Goal: Task Accomplishment & Management: Complete application form

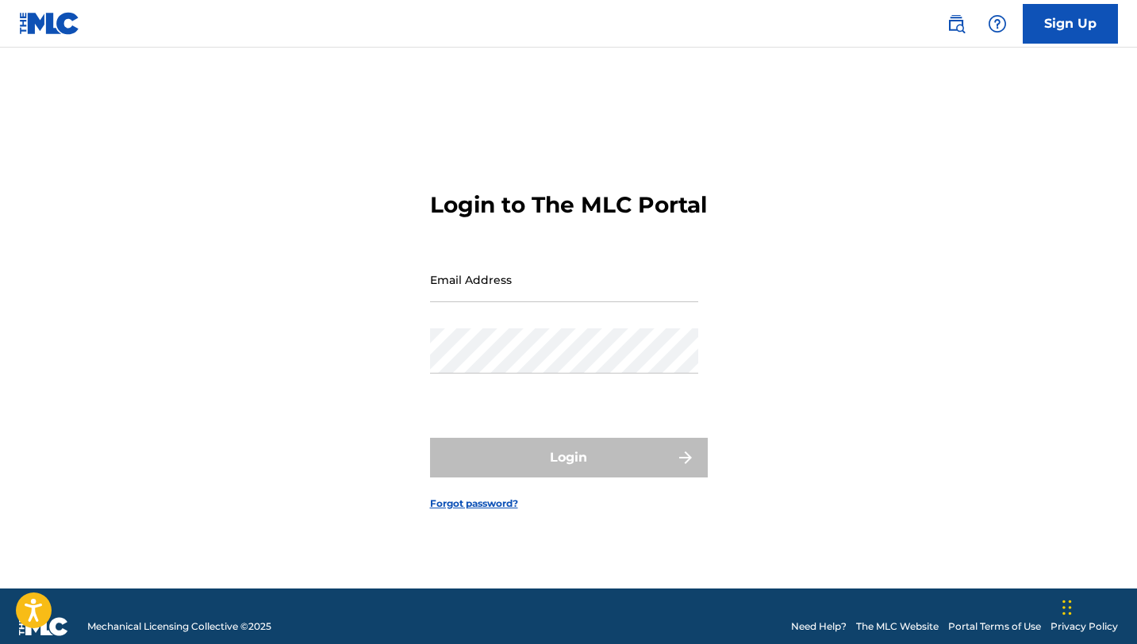
click at [554, 317] on div "Email Address" at bounding box center [564, 292] width 268 height 71
click at [548, 302] on input "Email Address" at bounding box center [564, 279] width 268 height 45
type input "[EMAIL_ADDRESS][DOMAIN_NAME]"
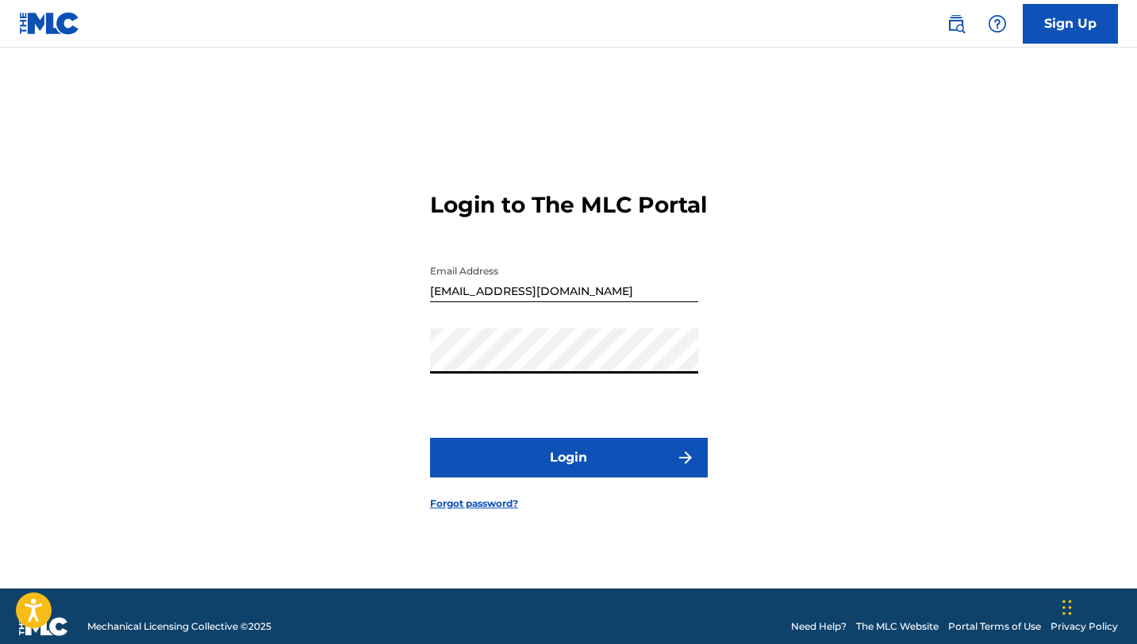
click at [582, 476] on button "Login" at bounding box center [569, 458] width 278 height 40
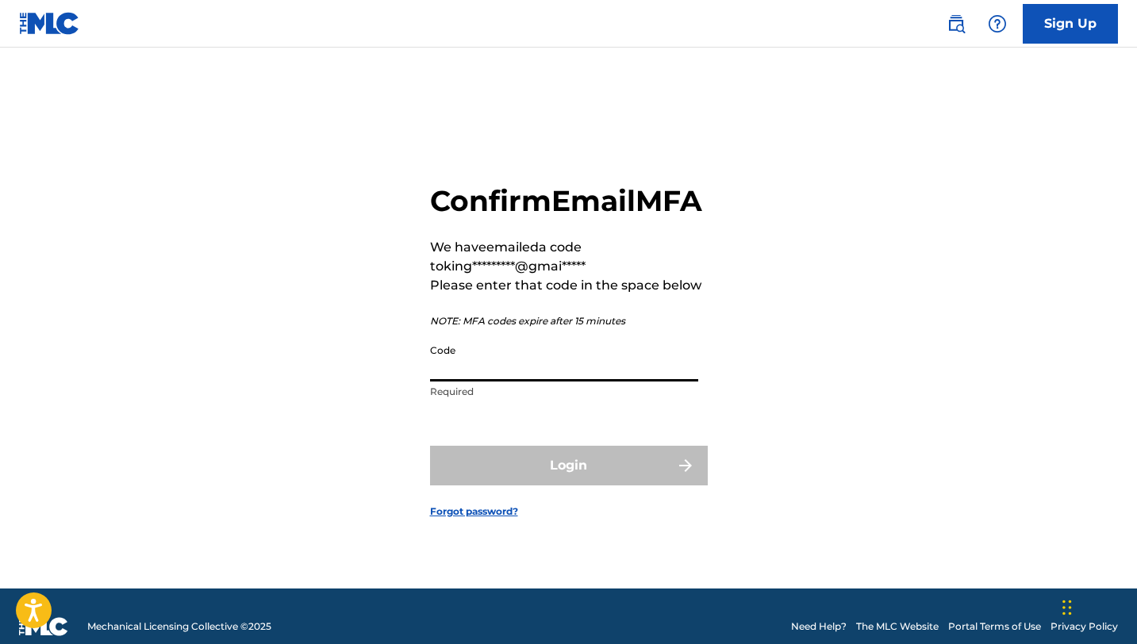
click at [489, 382] on input "Code" at bounding box center [564, 358] width 268 height 45
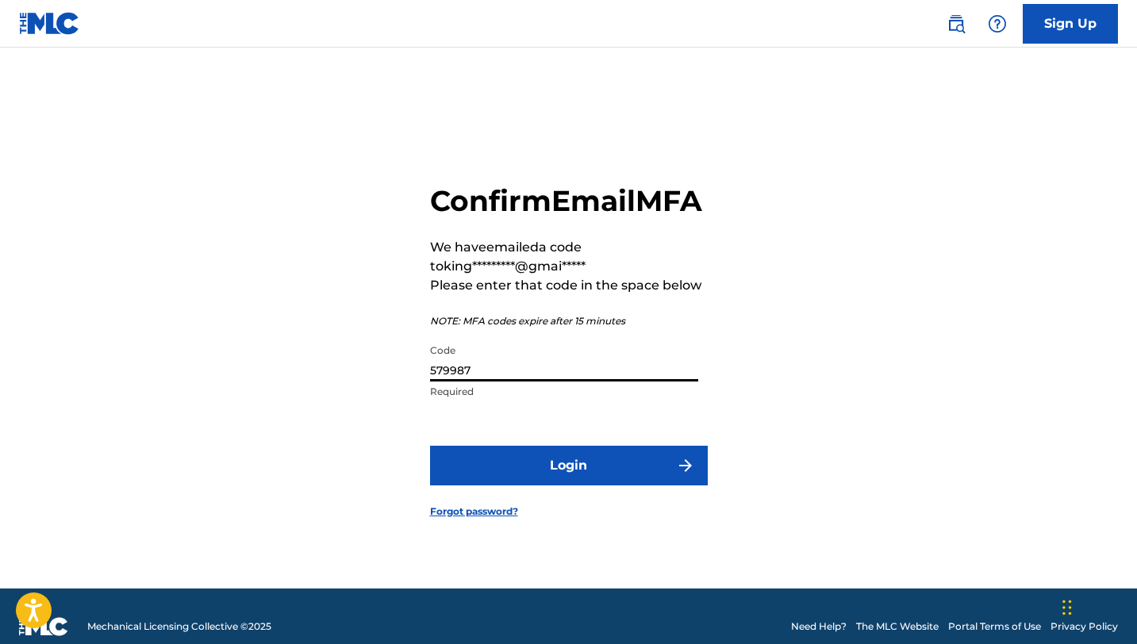
type input "579987"
click at [528, 471] on button "Login" at bounding box center [569, 466] width 278 height 40
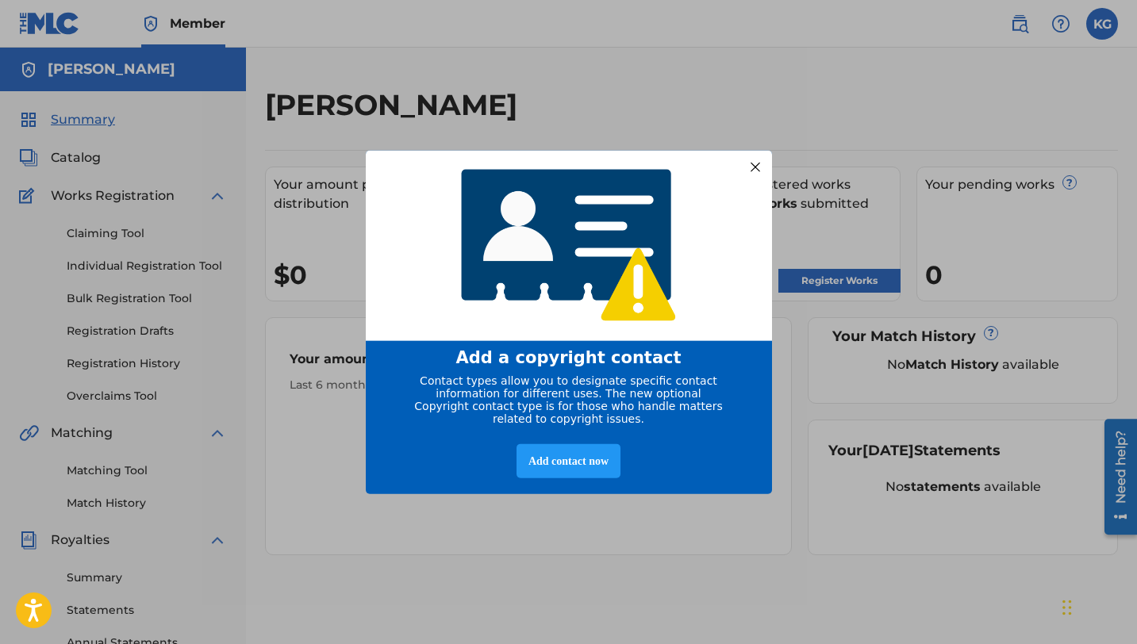
click at [750, 161] on div at bounding box center [754, 166] width 21 height 21
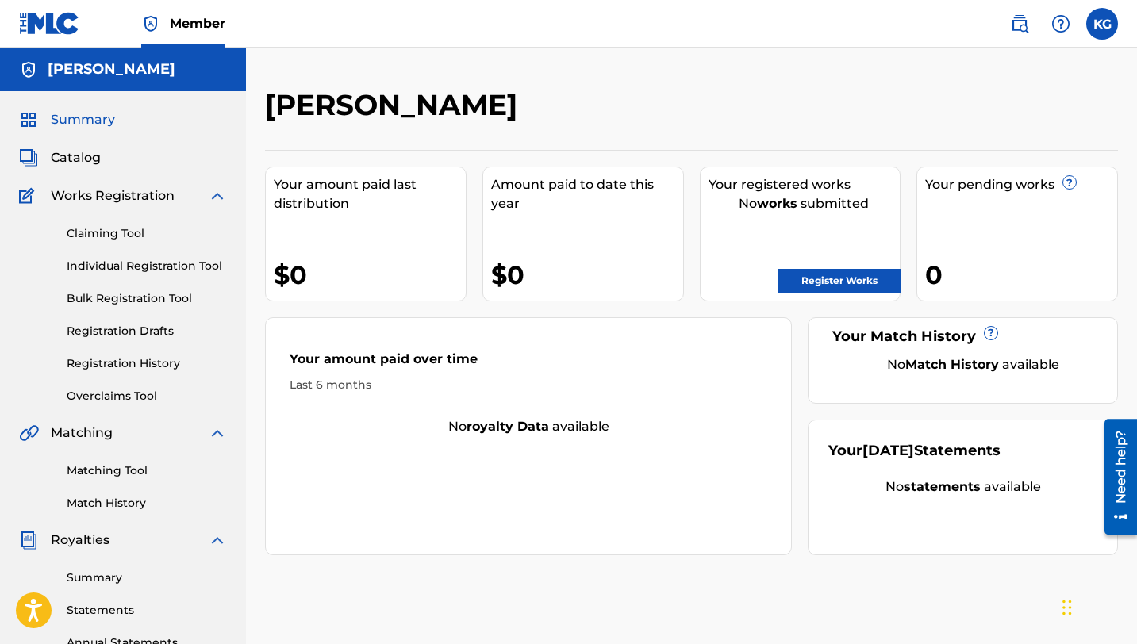
click at [84, 159] on span "Catalog" at bounding box center [76, 157] width 50 height 19
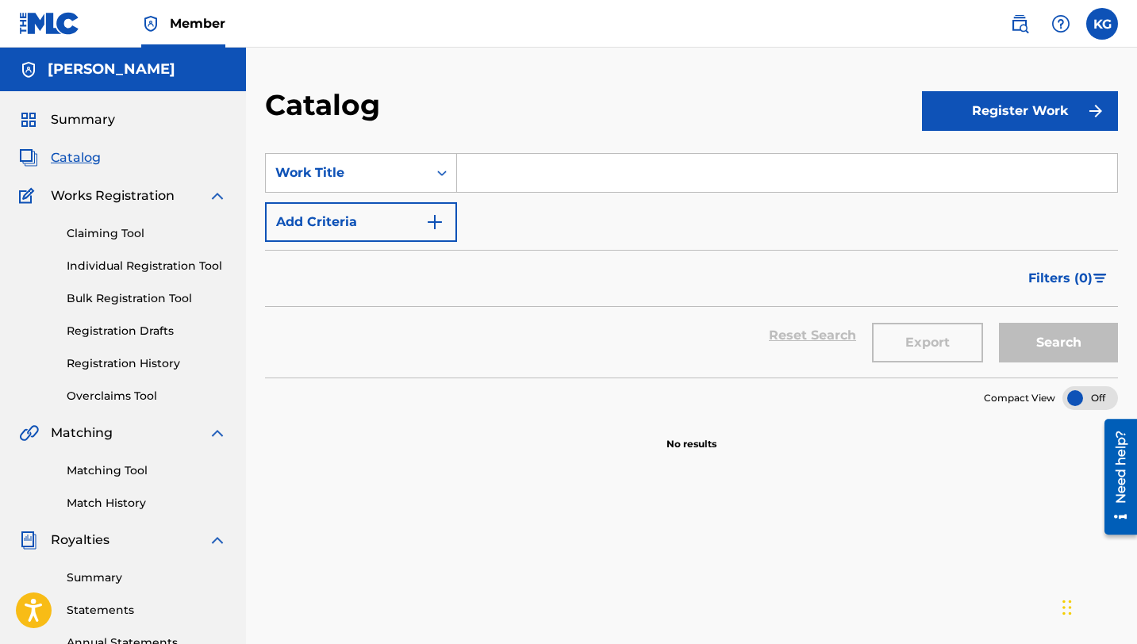
click at [956, 104] on button "Register Work" at bounding box center [1020, 111] width 196 height 40
click at [954, 164] on link "Individual" at bounding box center [1020, 163] width 196 height 38
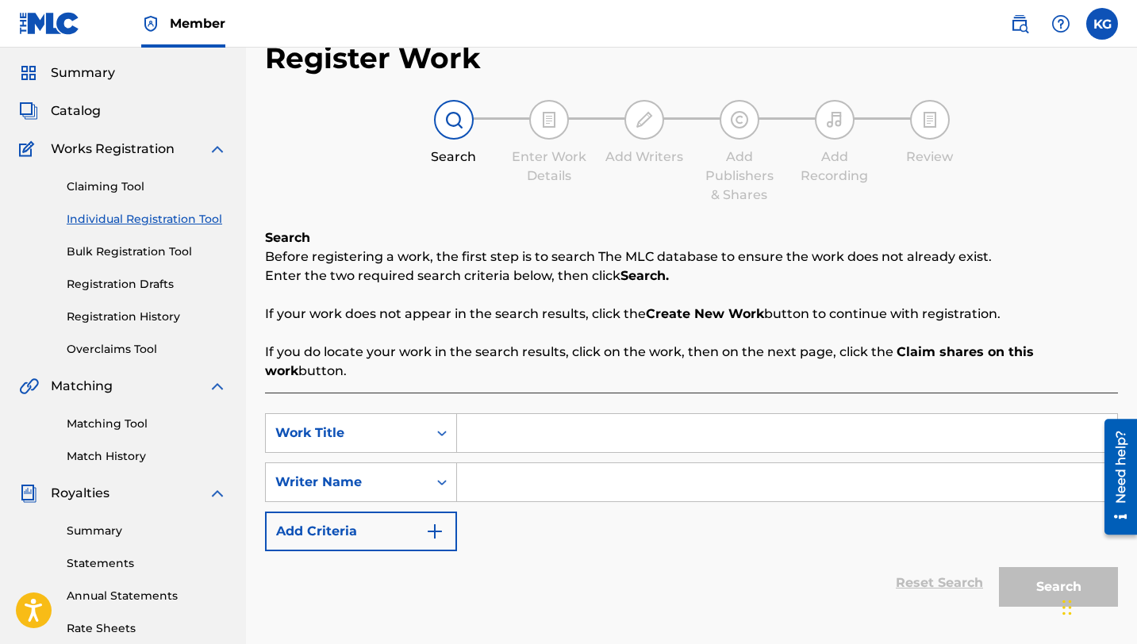
scroll to position [46, 0]
click at [550, 421] on input "Search Form" at bounding box center [787, 434] width 660 height 38
type input "ready"
click at [521, 475] on input "Search Form" at bounding box center [787, 483] width 660 height 38
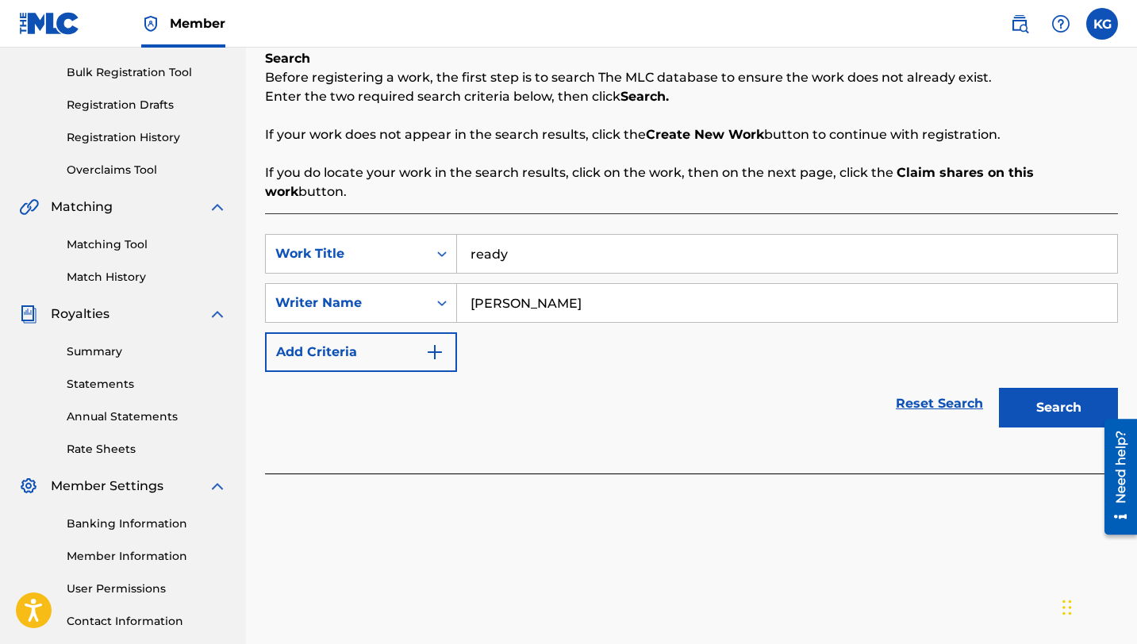
scroll to position [234, 0]
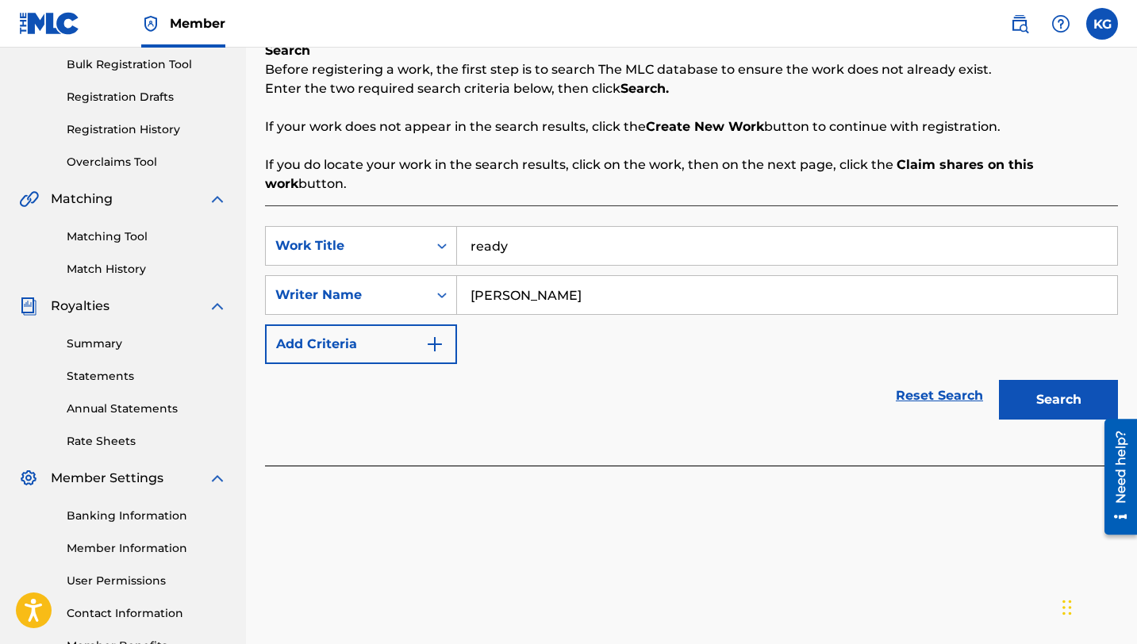
type input "[PERSON_NAME]"
click at [1051, 395] on button "Search" at bounding box center [1058, 400] width 119 height 40
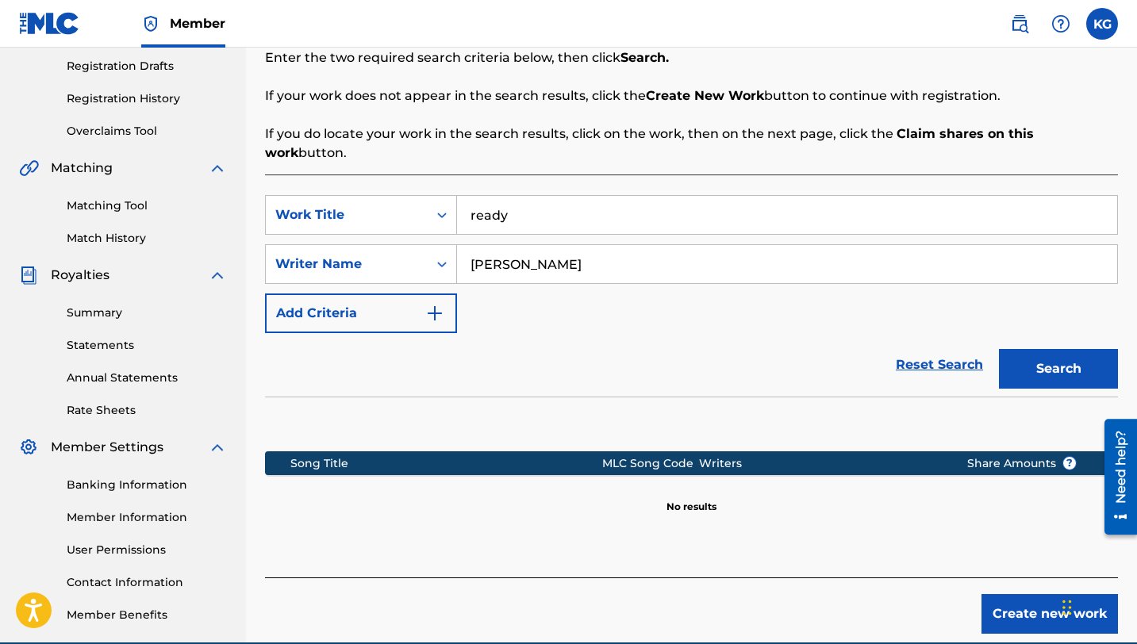
scroll to position [269, 0]
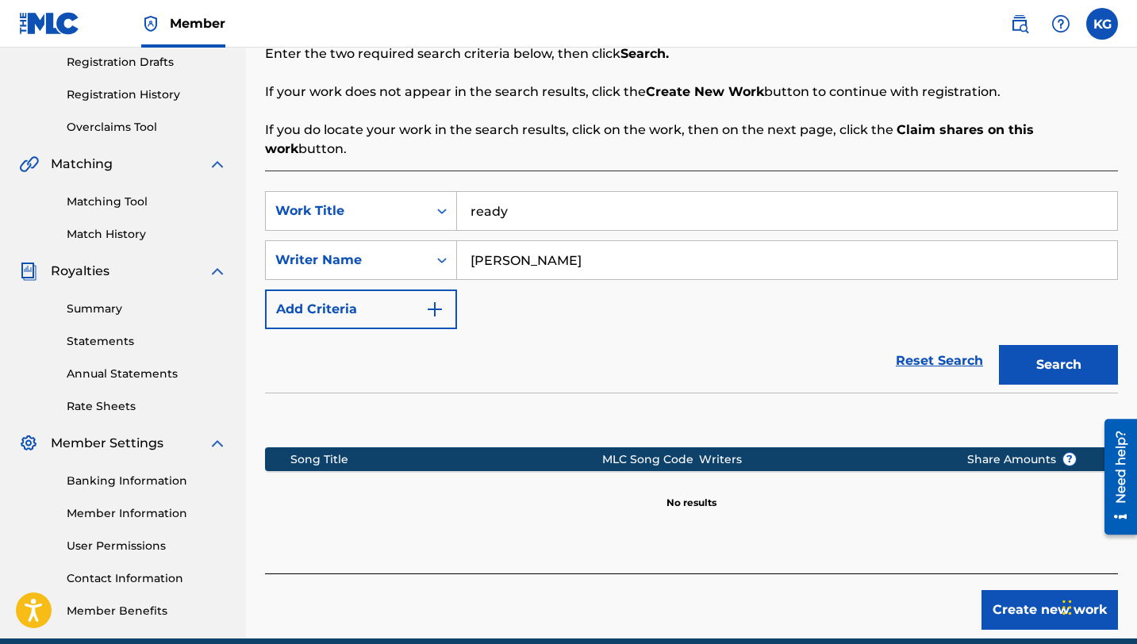
click at [1018, 590] on button "Create new work" at bounding box center [1049, 610] width 136 height 40
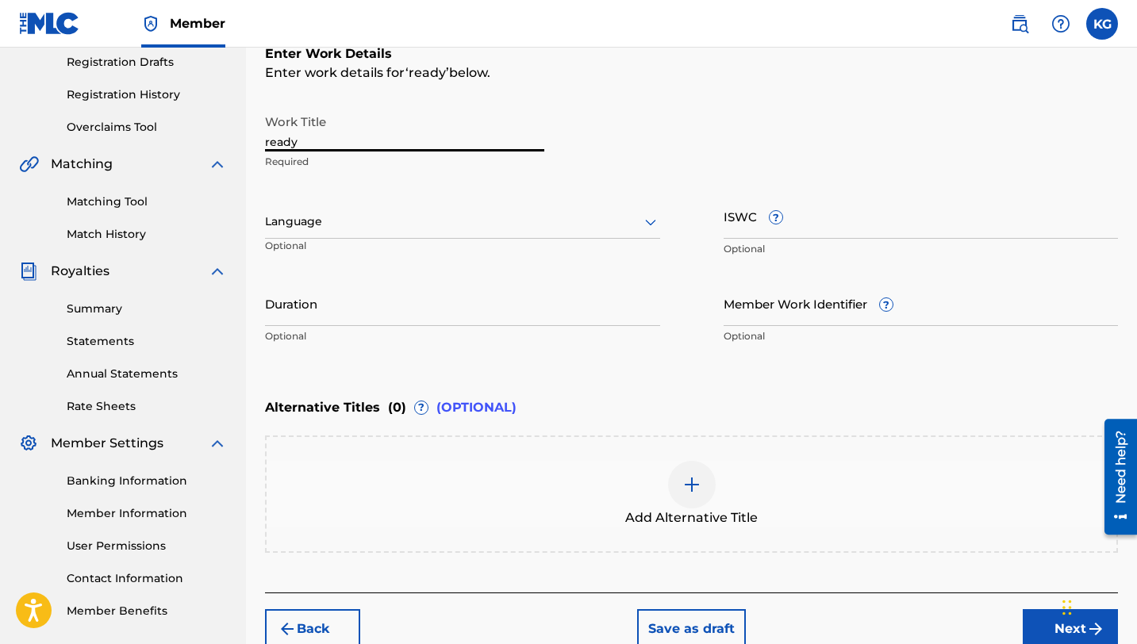
click at [336, 144] on input "ready" at bounding box center [404, 128] width 279 height 45
type input "r"
type input "Ready"
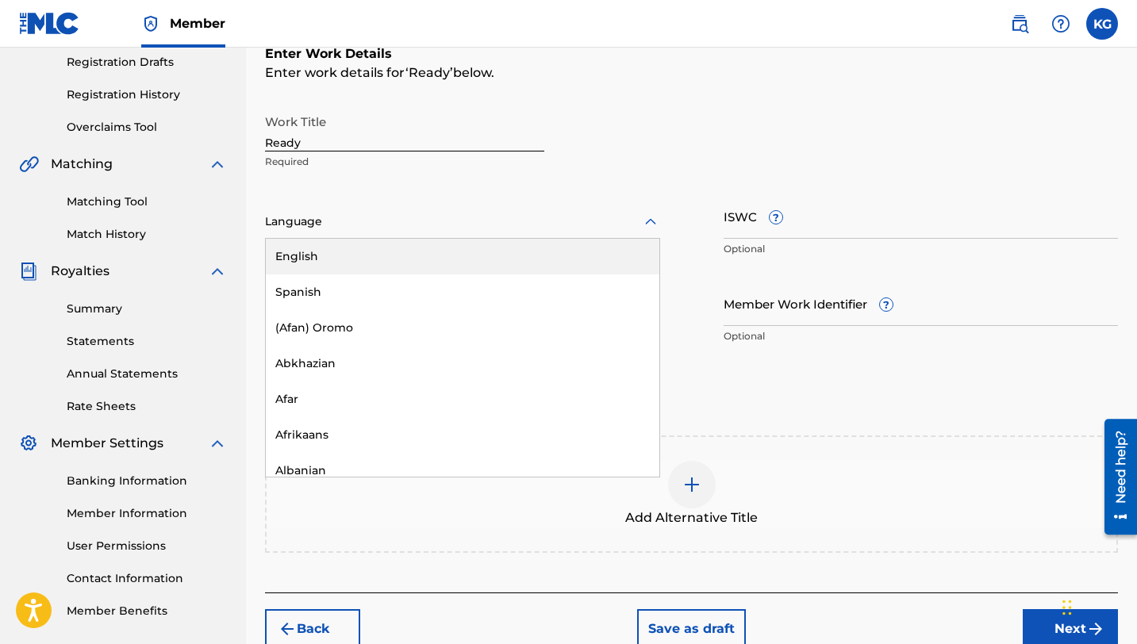
click at [473, 220] on div at bounding box center [462, 222] width 395 height 20
click at [344, 259] on div "English" at bounding box center [463, 257] width 394 height 36
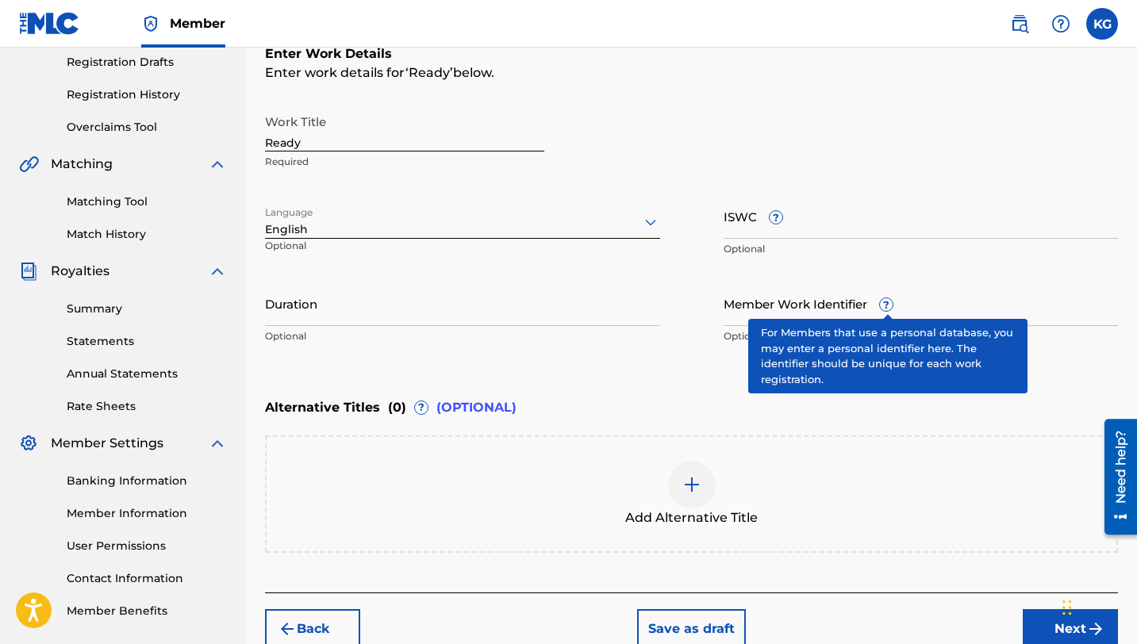
click at [889, 310] on span "?" at bounding box center [886, 304] width 13 height 13
click at [889, 310] on input "Member Work Identifier ?" at bounding box center [921, 303] width 395 height 45
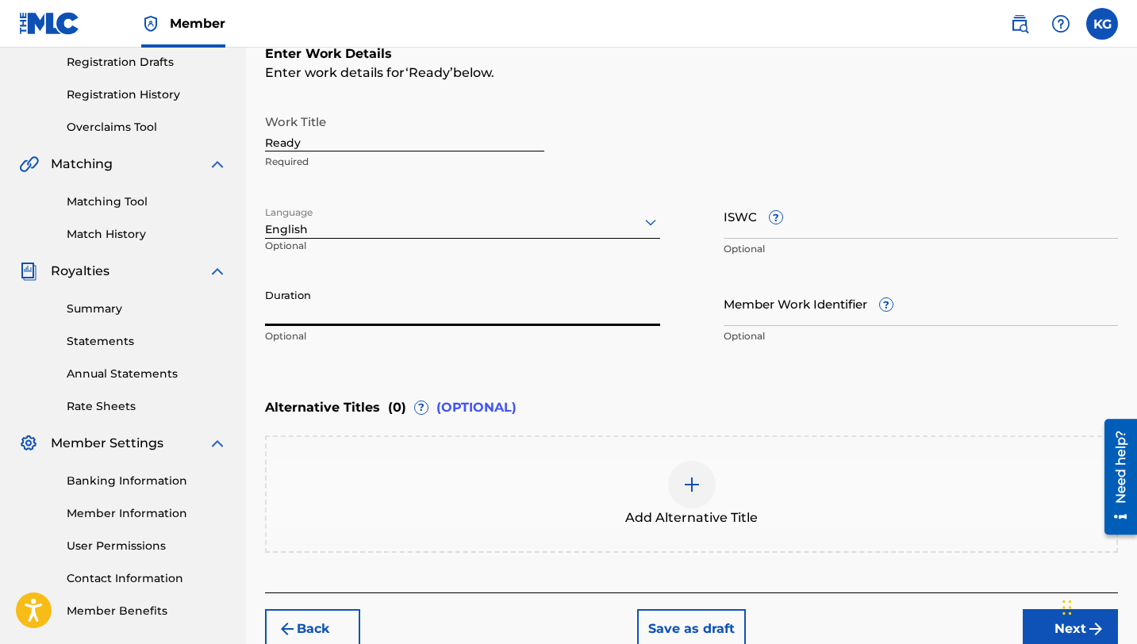
click at [316, 315] on input "Duration" at bounding box center [462, 303] width 395 height 45
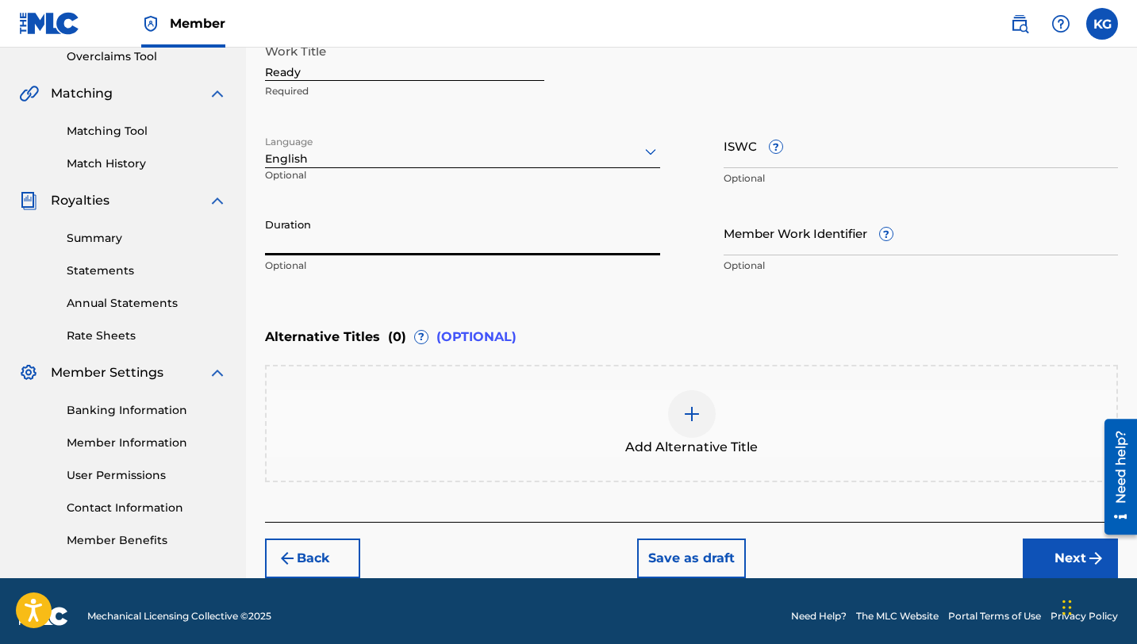
scroll to position [349, 0]
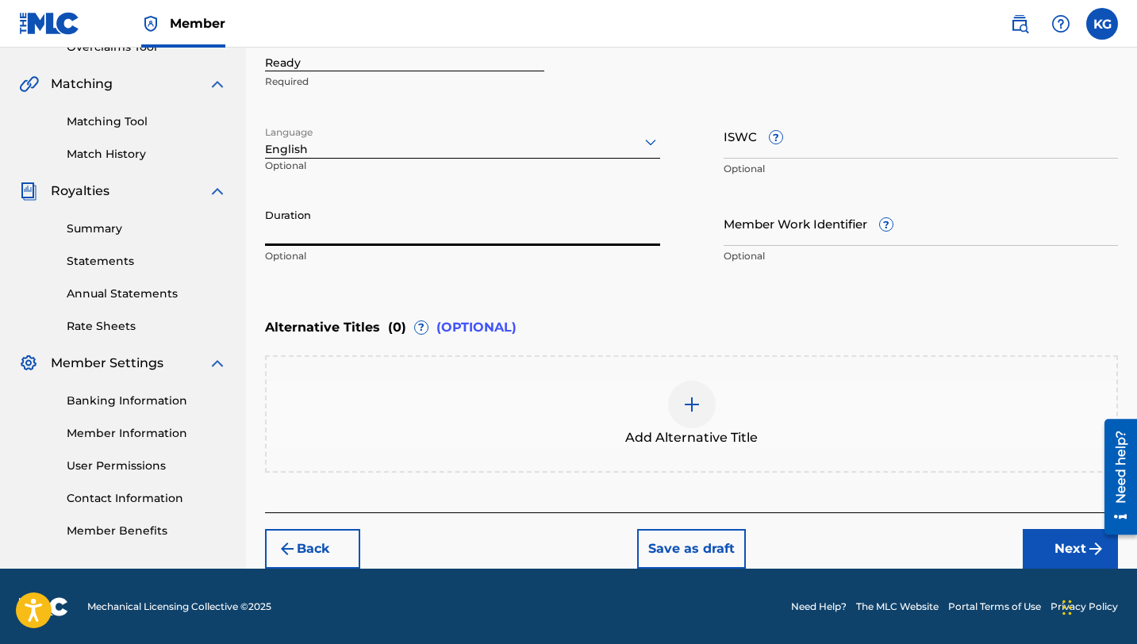
click at [1066, 555] on button "Next" at bounding box center [1070, 549] width 95 height 40
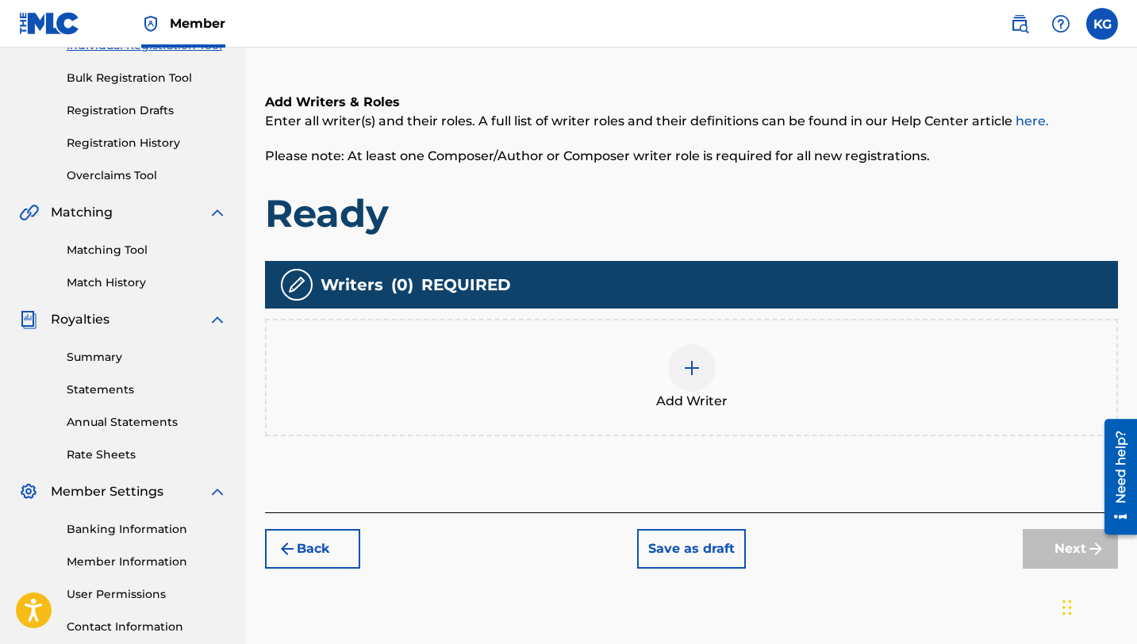
scroll to position [71, 0]
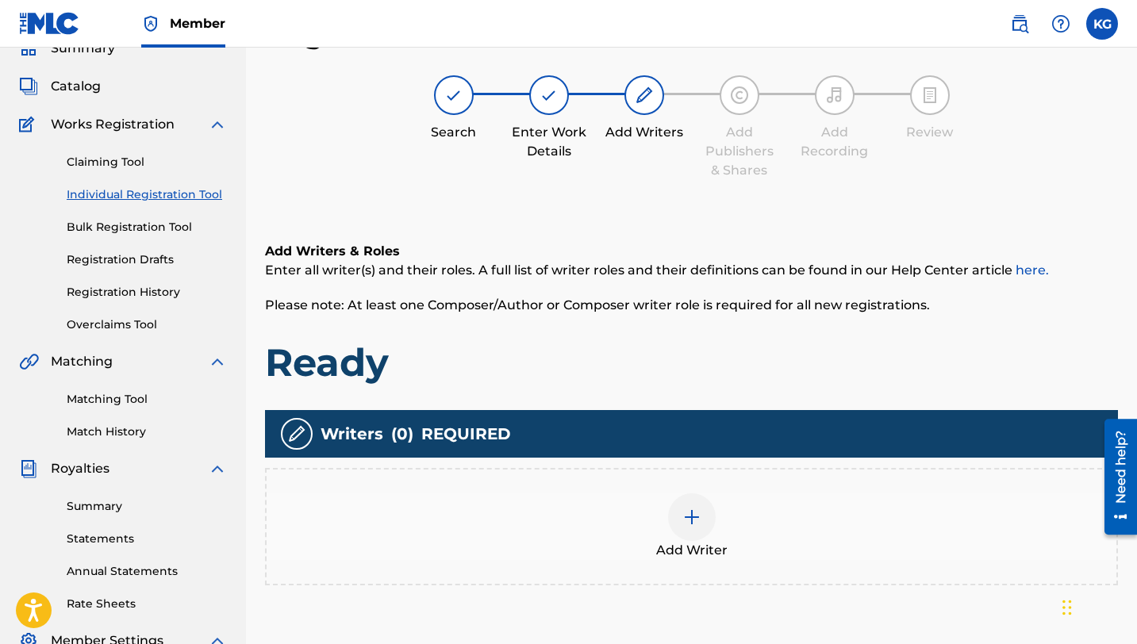
click at [693, 517] on img at bounding box center [691, 517] width 19 height 19
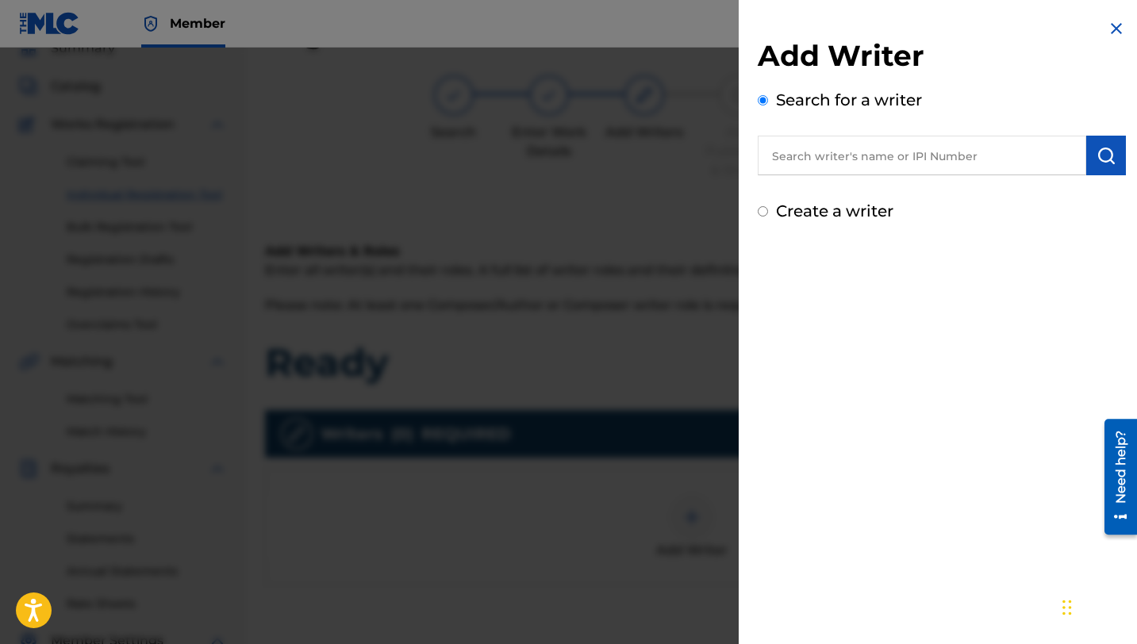
click at [816, 159] on input "text" at bounding box center [922, 156] width 328 height 40
type input "[PERSON_NAME]"
click at [770, 208] on div "Create a writer" at bounding box center [942, 211] width 368 height 24
click at [763, 209] on input "Create a writer" at bounding box center [763, 211] width 10 height 10
radio input "false"
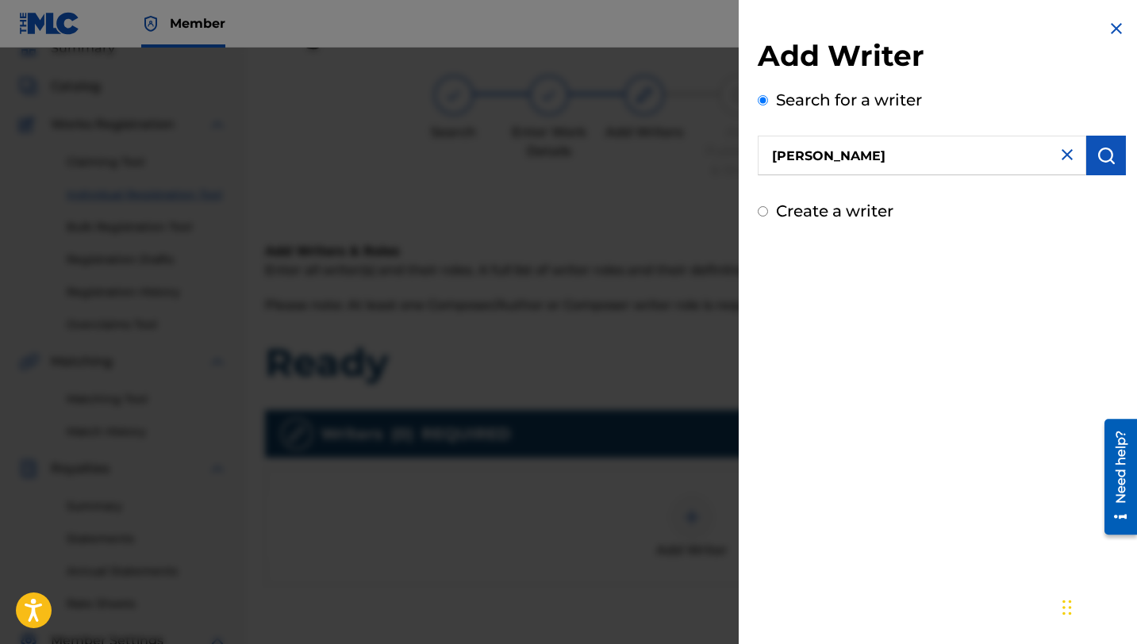
radio input "true"
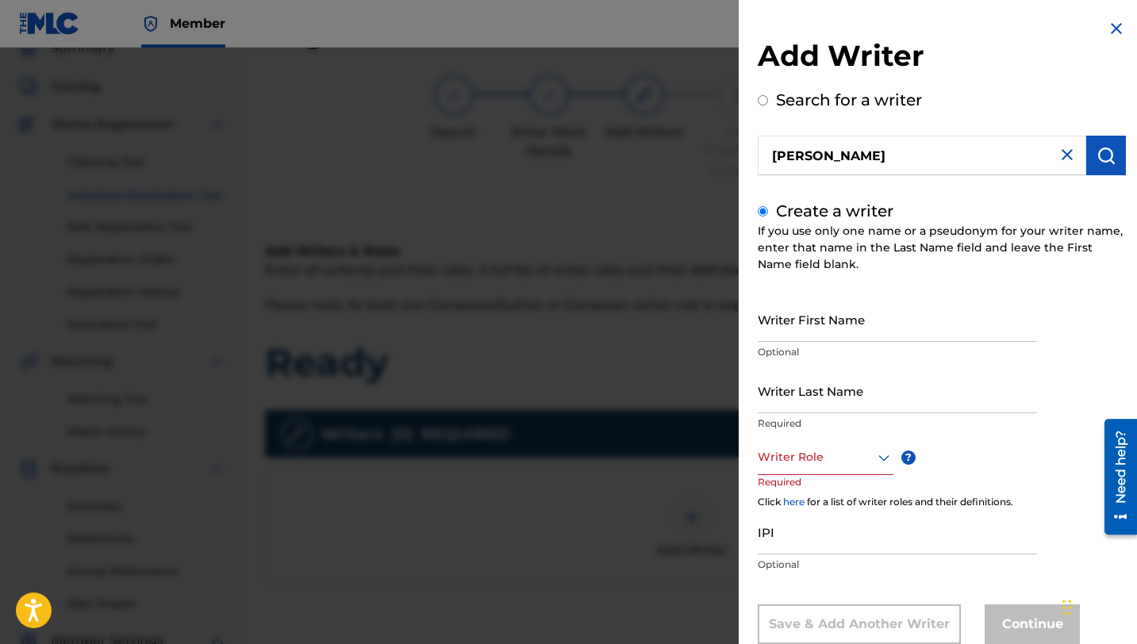
click at [797, 327] on input "Writer First Name" at bounding box center [897, 319] width 279 height 45
type input "[PERSON_NAME]"
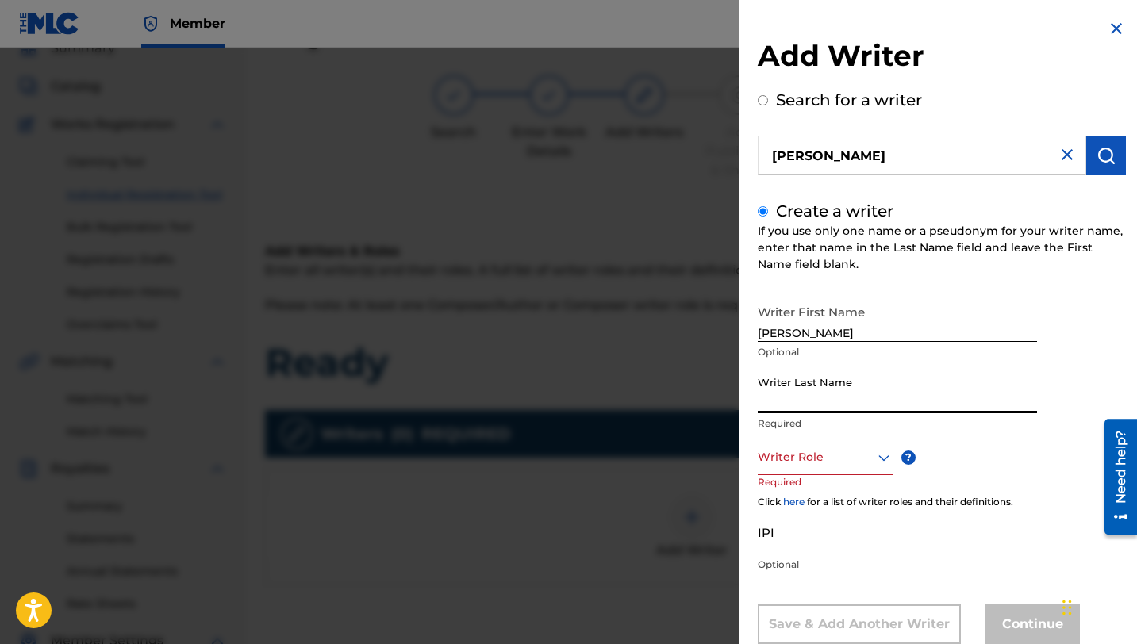
click at [793, 394] on input "Writer Last Name" at bounding box center [897, 390] width 279 height 45
type input "German"
click at [857, 460] on div "Writer Role" at bounding box center [826, 458] width 136 height 36
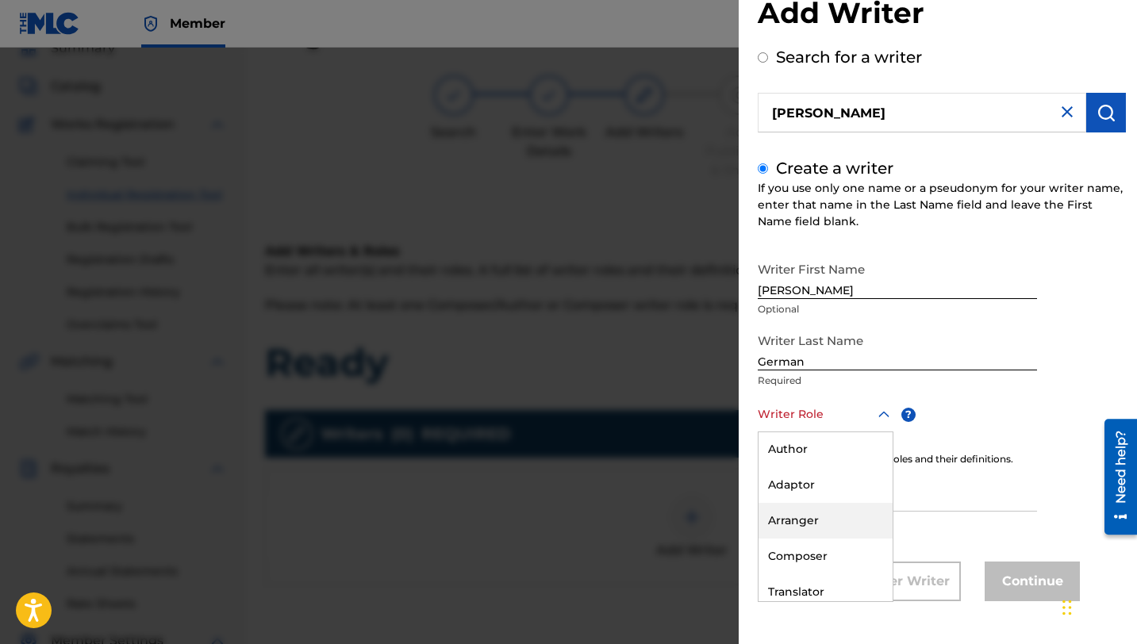
scroll to position [0, 0]
click at [808, 446] on div "Composer/Author" at bounding box center [826, 450] width 134 height 36
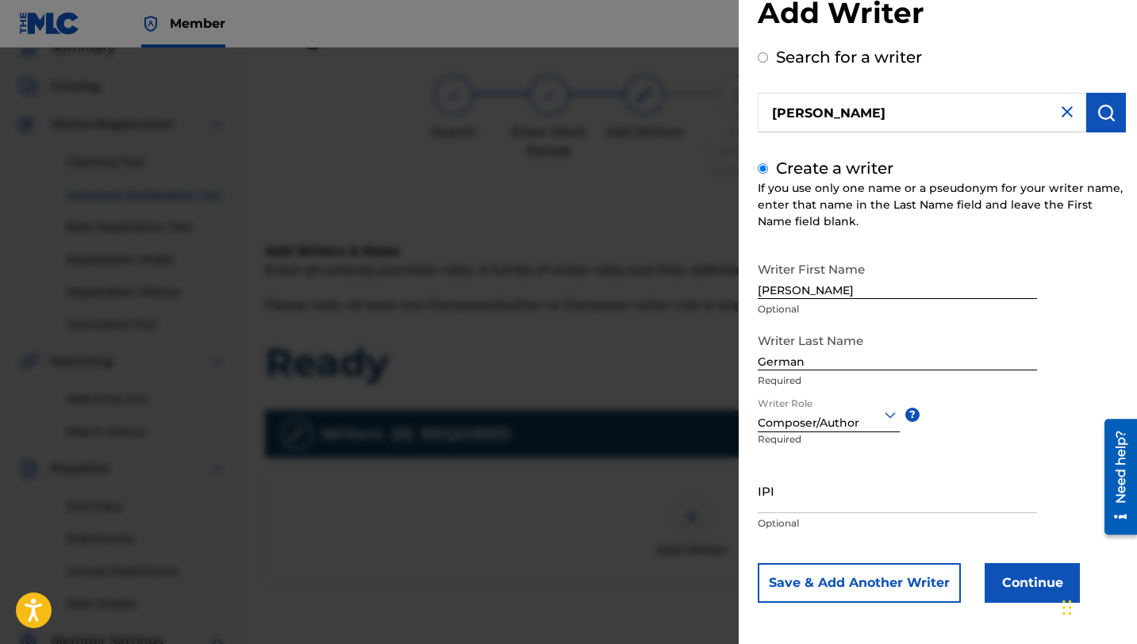
scroll to position [44, 0]
click at [788, 499] on input "IPI" at bounding box center [897, 489] width 279 height 45
click at [1009, 569] on button "Continue" at bounding box center [1032, 582] width 95 height 40
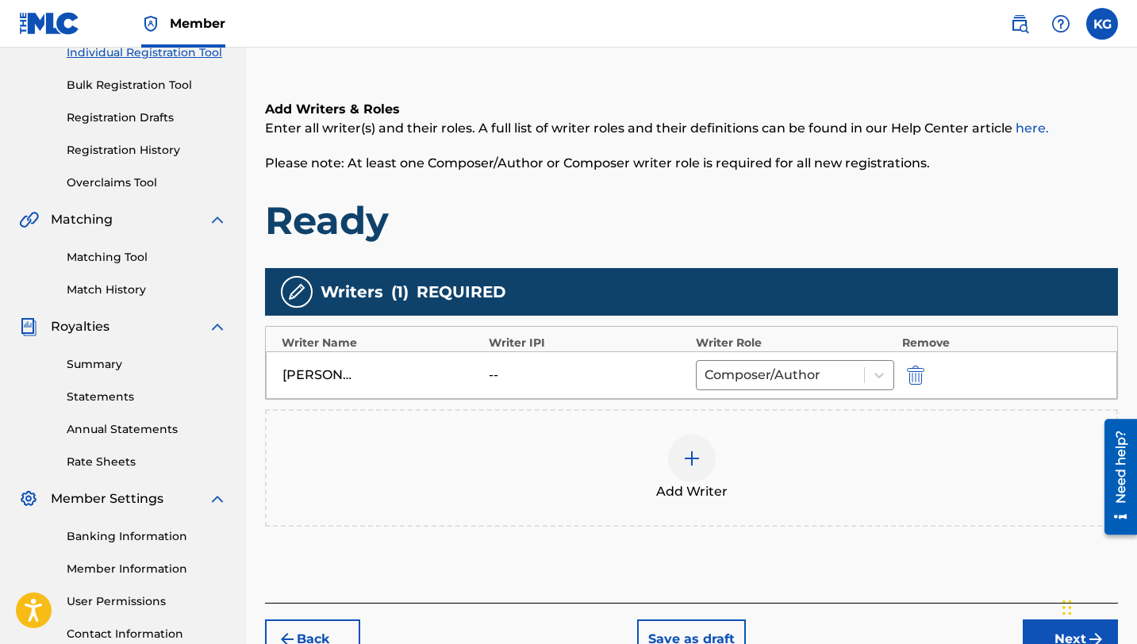
scroll to position [213, 0]
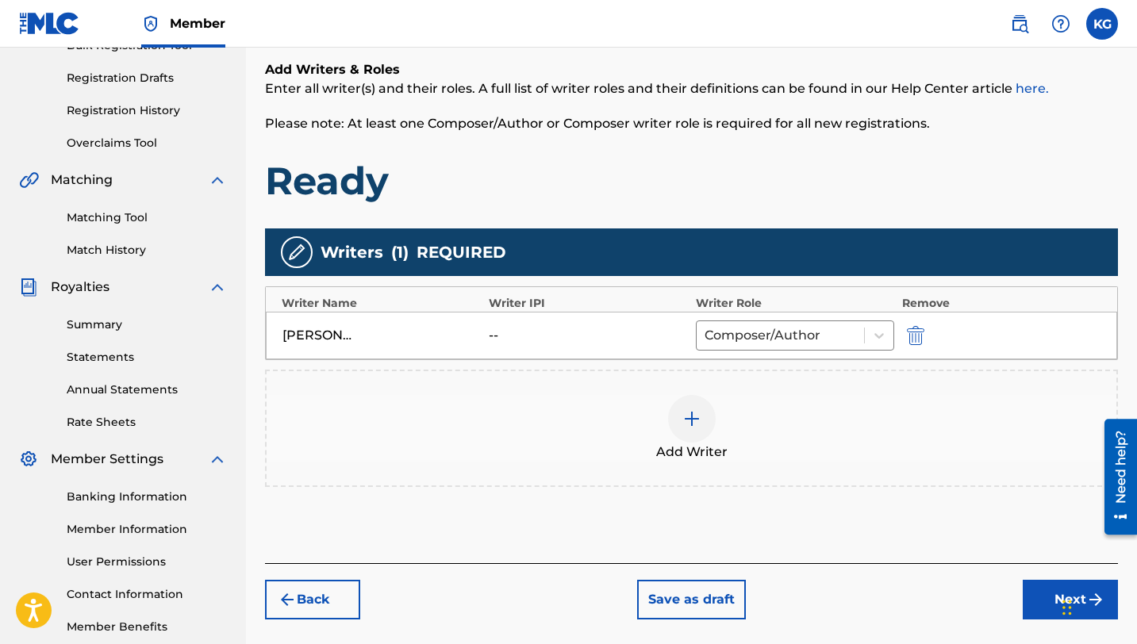
click at [1028, 597] on button "Next" at bounding box center [1070, 600] width 95 height 40
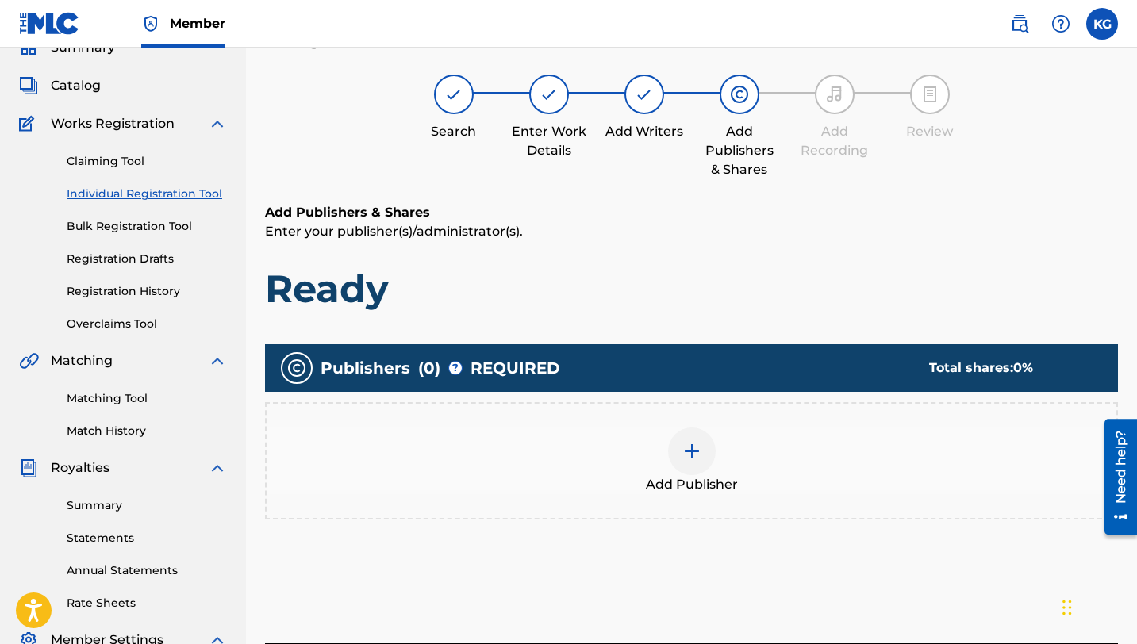
scroll to position [71, 0]
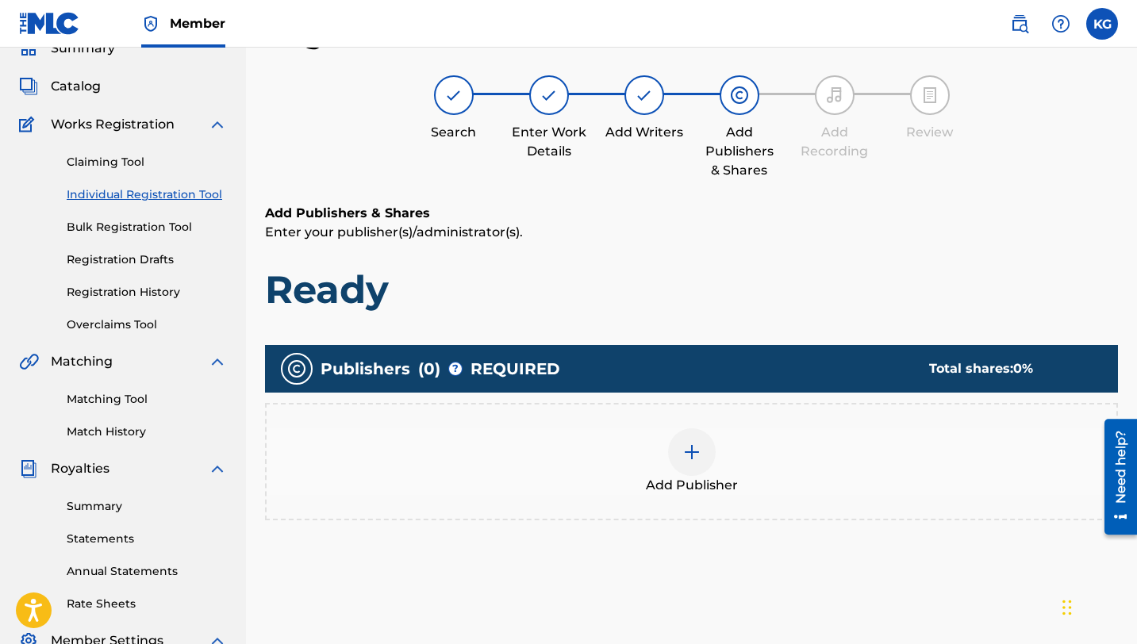
click at [690, 444] on img at bounding box center [691, 452] width 19 height 19
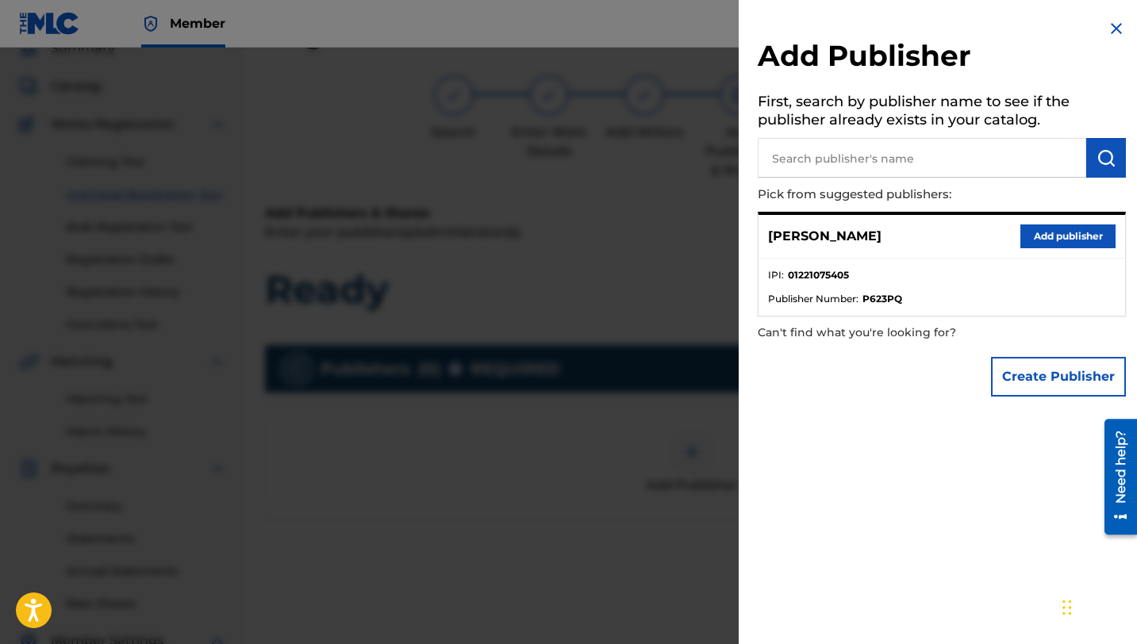
click at [1044, 228] on button "Add publisher" at bounding box center [1067, 237] width 95 height 24
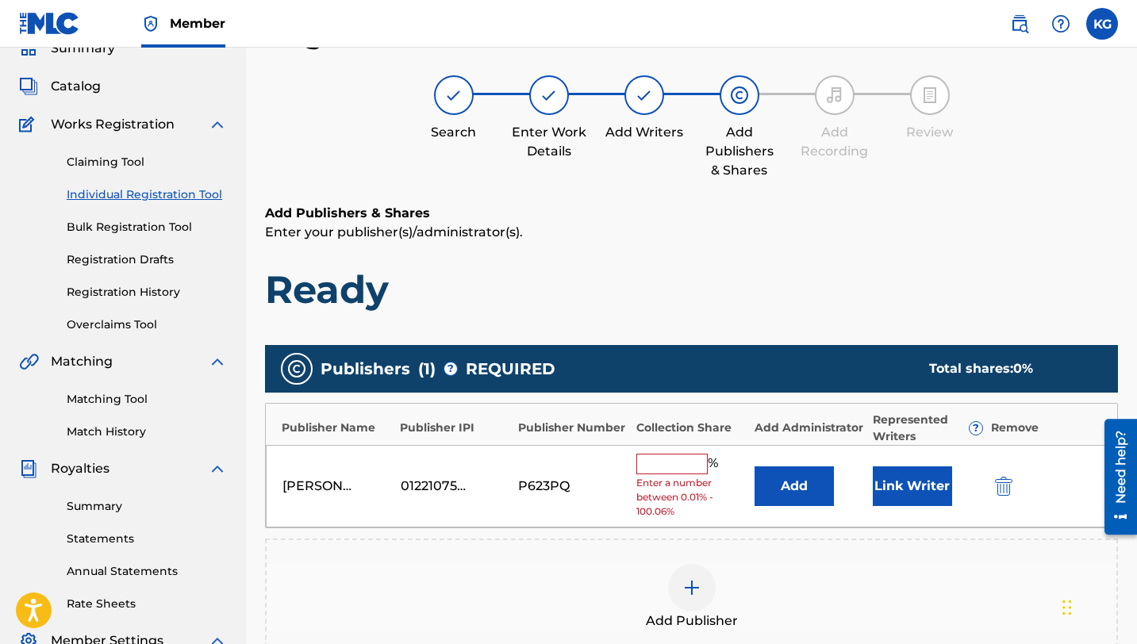
click at [675, 460] on input "text" at bounding box center [671, 464] width 71 height 21
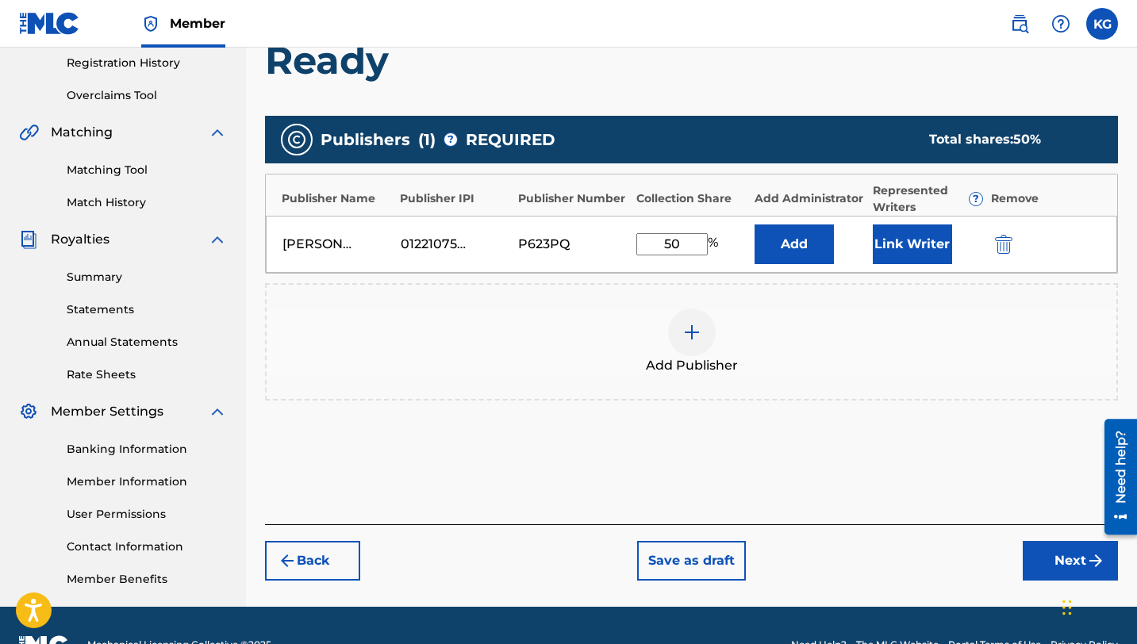
scroll to position [340, 0]
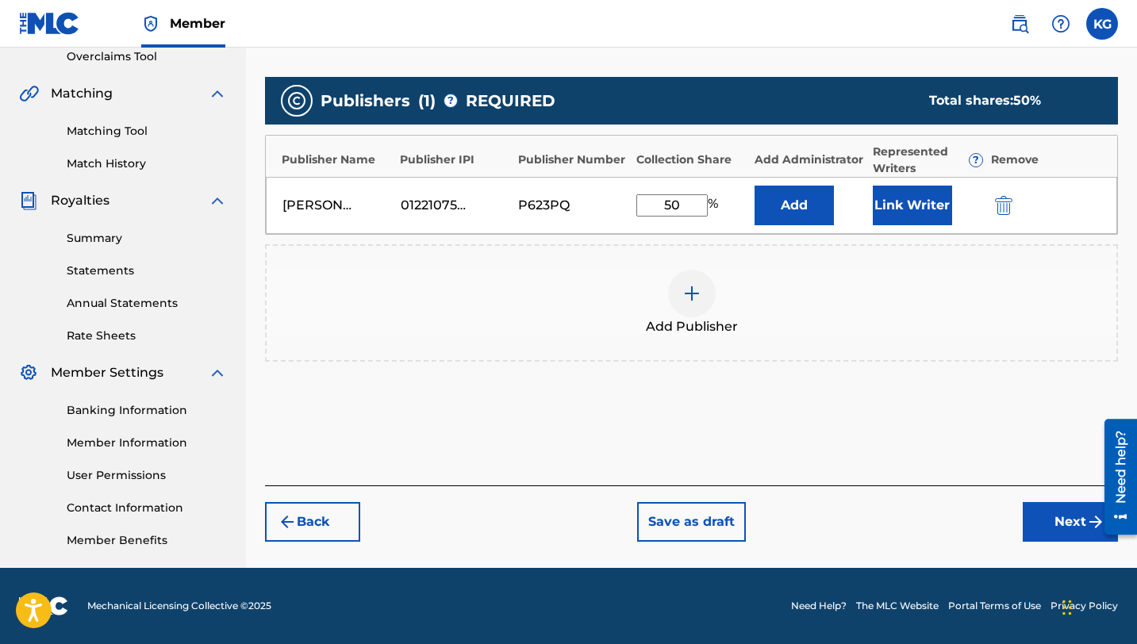
type input "50"
click at [1058, 517] on button "Next" at bounding box center [1070, 522] width 95 height 40
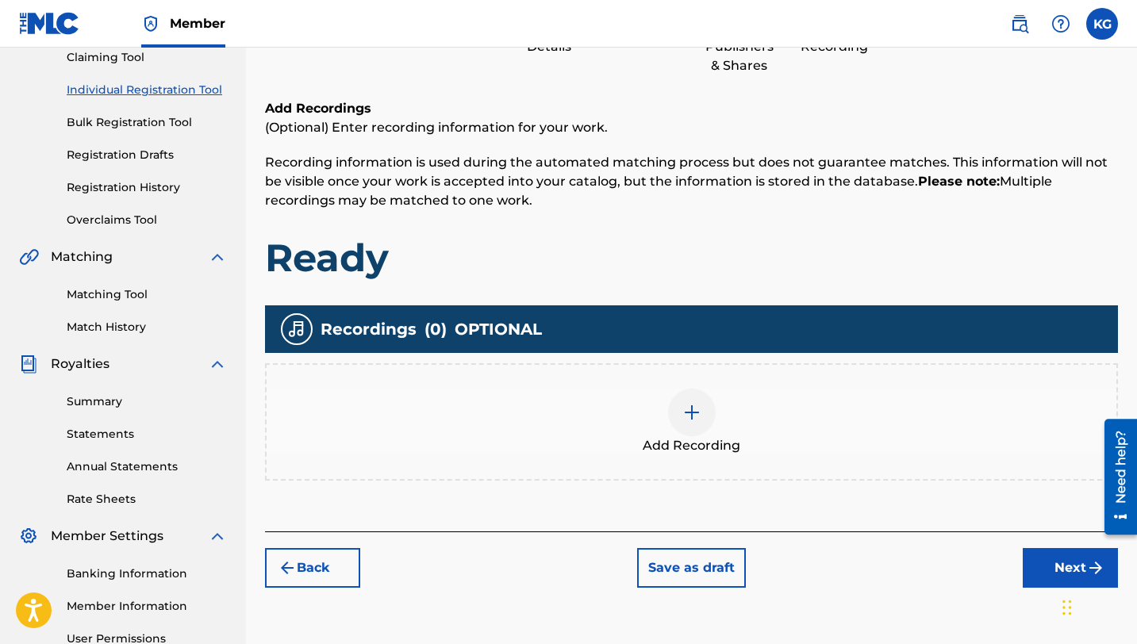
scroll to position [182, 0]
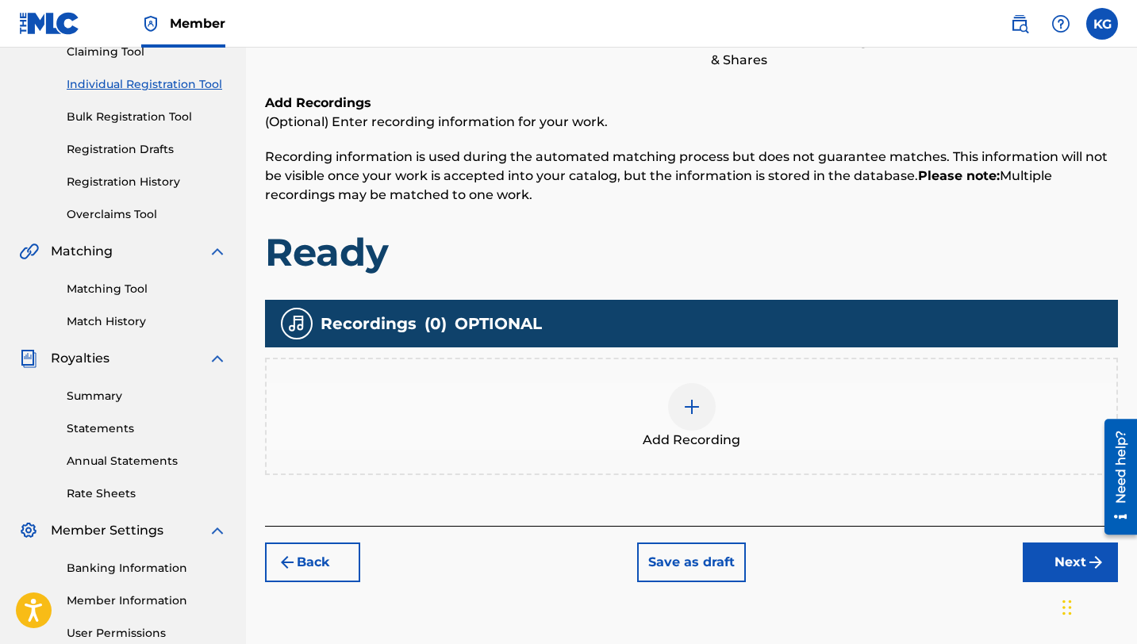
click at [1050, 553] on button "Next" at bounding box center [1070, 563] width 95 height 40
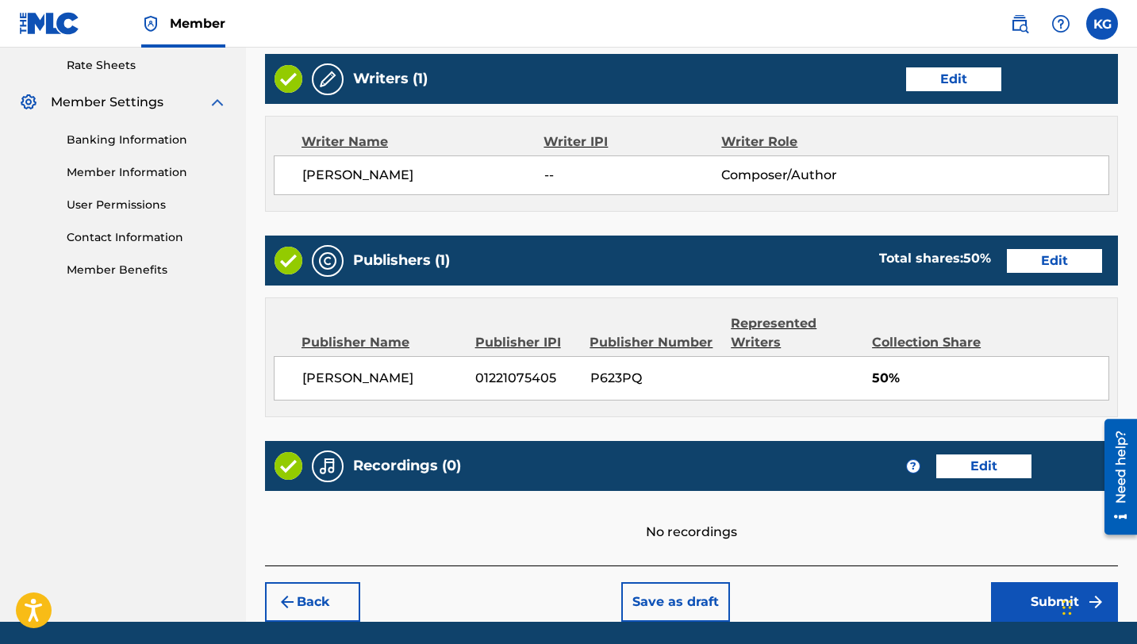
scroll to position [613, 0]
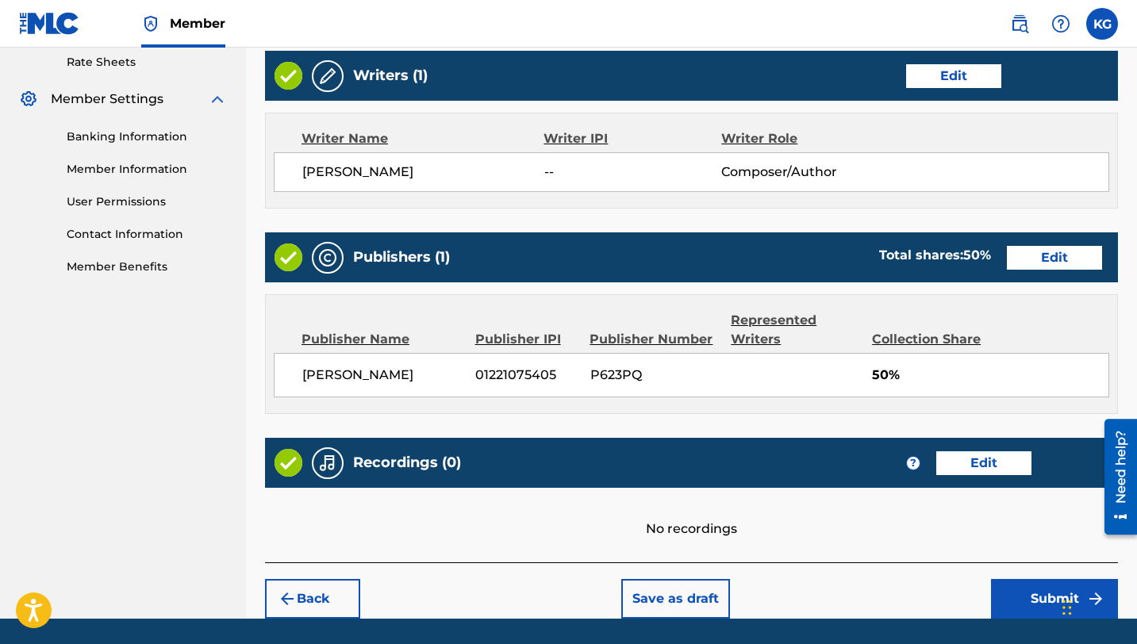
click at [1060, 25] on img at bounding box center [1060, 23] width 19 height 19
click at [1100, 19] on label at bounding box center [1102, 24] width 32 height 32
click at [1102, 24] on input "KG [PERSON_NAME] [EMAIL_ADDRESS][DOMAIN_NAME] Notification Preferences Profile …" at bounding box center [1102, 24] width 0 height 0
click at [809, 404] on div "Publisher Name Publisher IPI Publisher Number Represented Writers Collection Sh…" at bounding box center [691, 354] width 851 height 118
click at [662, 601] on button "Save as draft" at bounding box center [675, 599] width 109 height 40
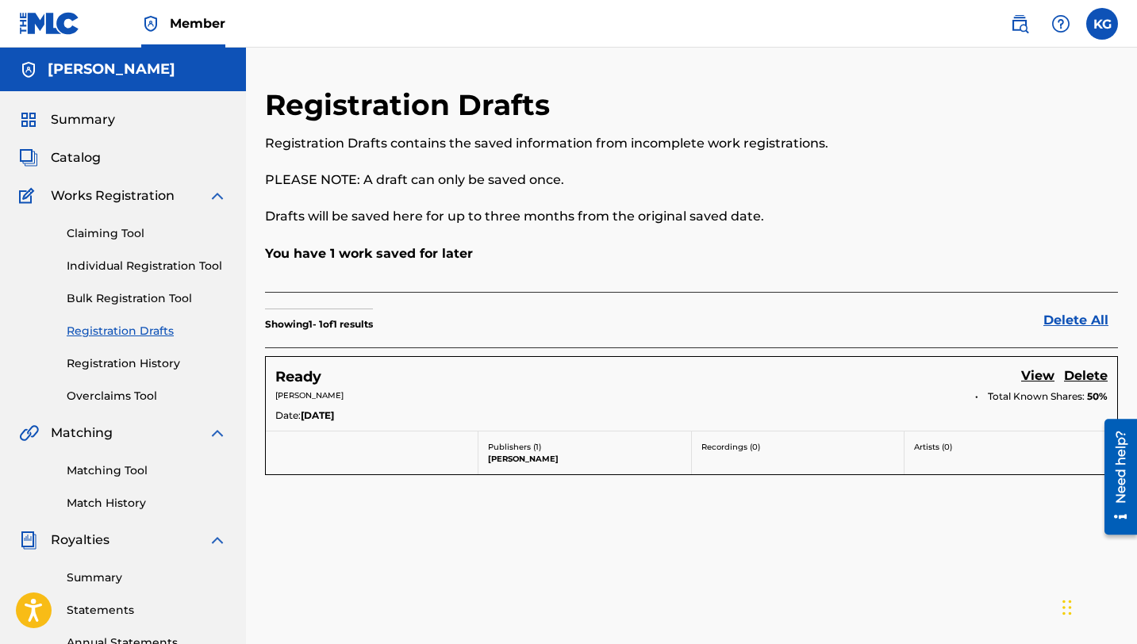
click at [1097, 17] on label at bounding box center [1102, 24] width 32 height 32
click at [1102, 24] on input "KG [PERSON_NAME] [EMAIL_ADDRESS][DOMAIN_NAME] Notification Preferences Profile …" at bounding box center [1102, 24] width 0 height 0
click at [941, 194] on link "Profile" at bounding box center [946, 197] width 32 height 14
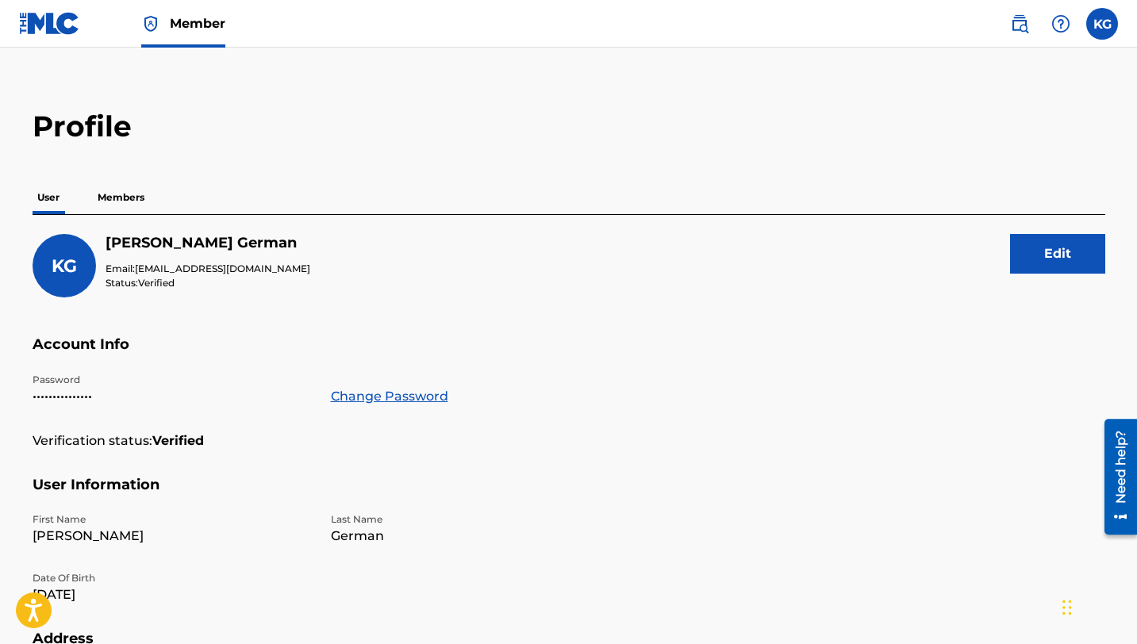
scroll to position [13, 0]
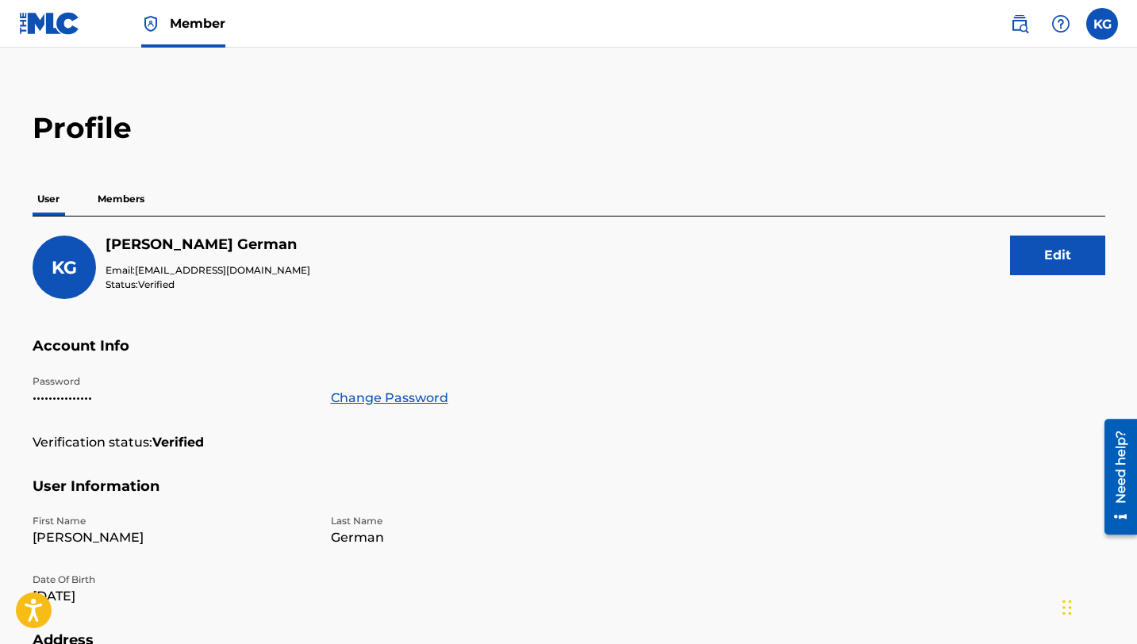
click at [125, 201] on p "Members" at bounding box center [121, 198] width 56 height 33
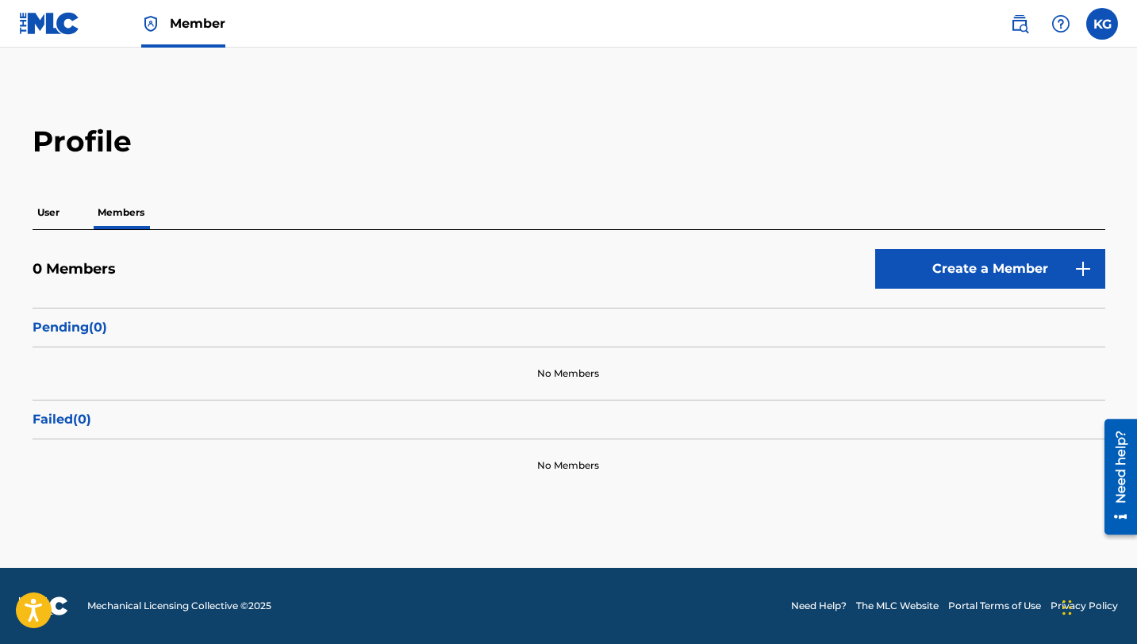
click at [42, 215] on p "User" at bounding box center [49, 212] width 32 height 33
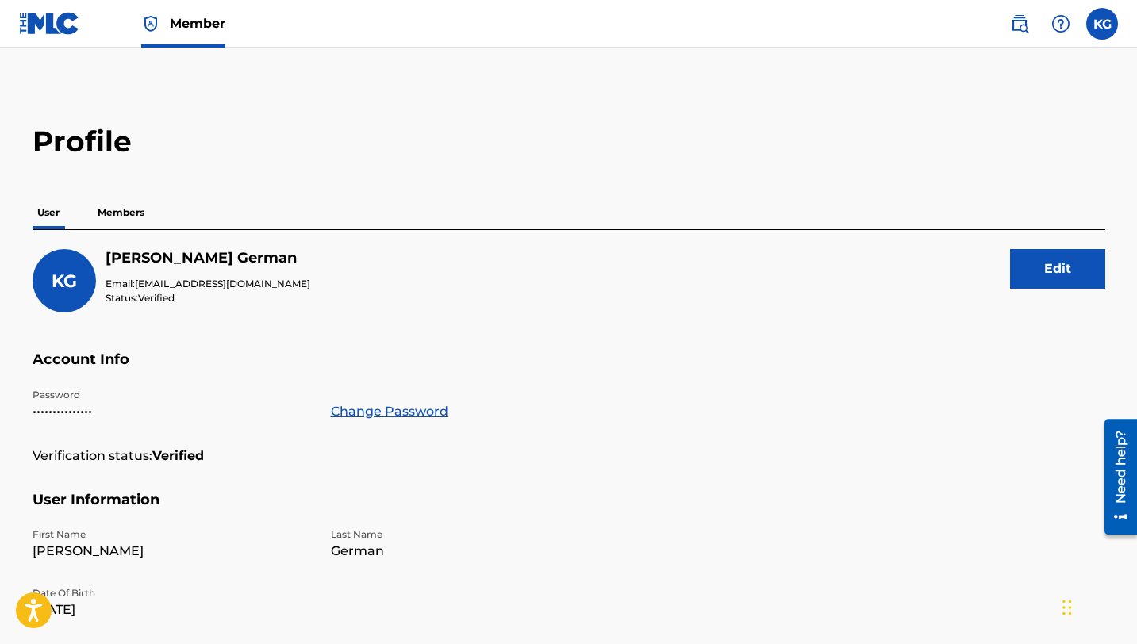
click at [121, 206] on p "Members" at bounding box center [121, 212] width 56 height 33
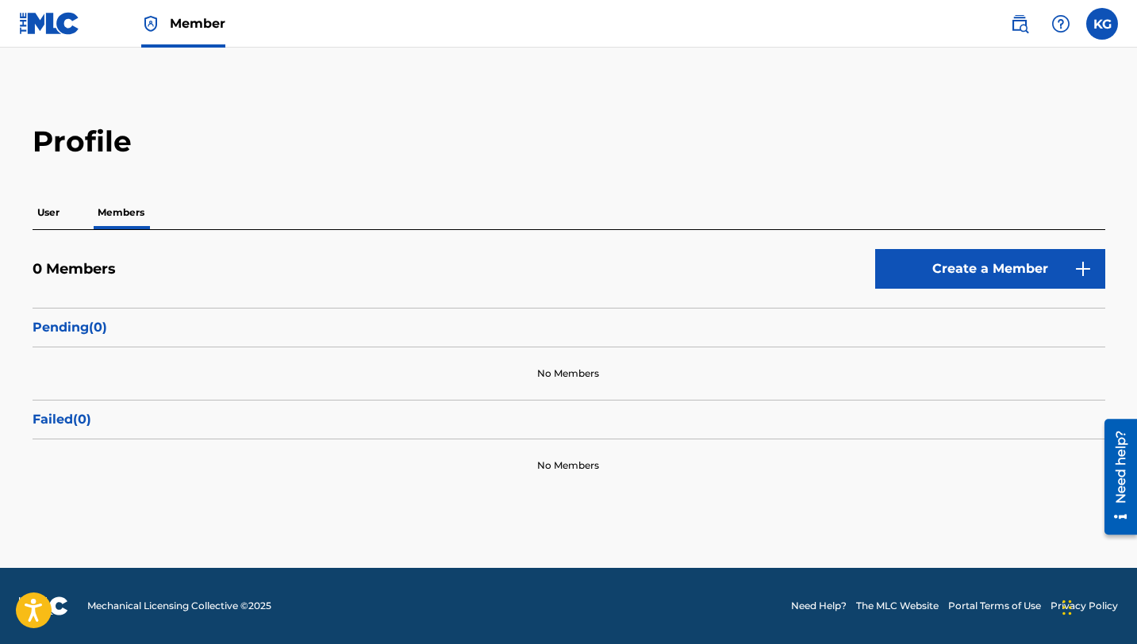
click at [935, 274] on link "Create a Member" at bounding box center [990, 269] width 230 height 40
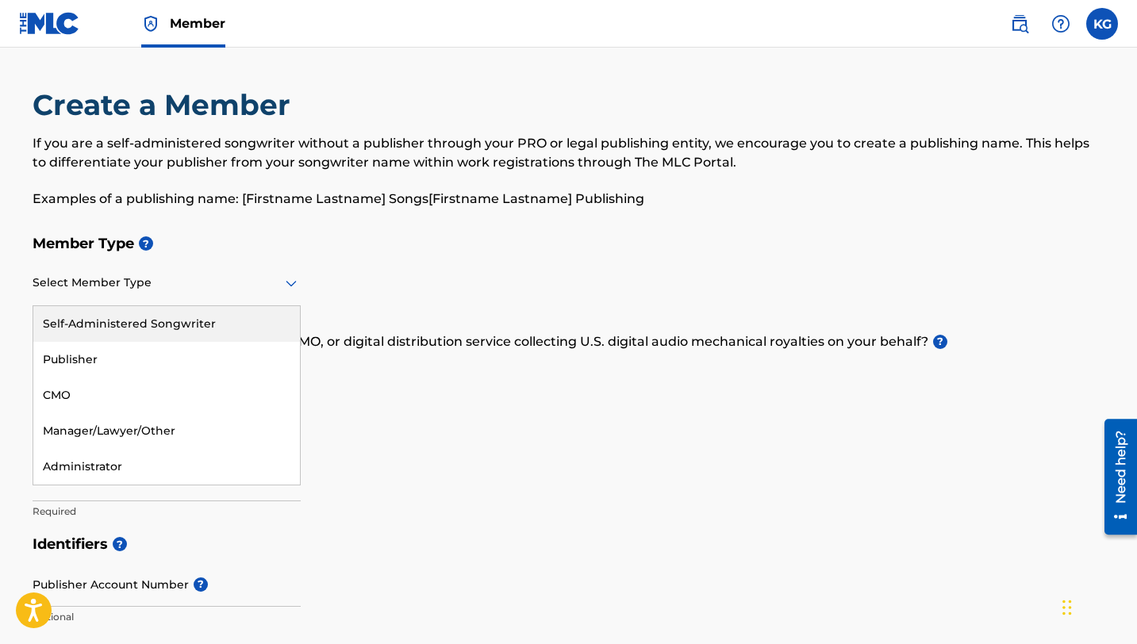
click at [129, 279] on div at bounding box center [167, 283] width 268 height 20
click at [104, 322] on div "Self-Administered Songwriter" at bounding box center [166, 324] width 267 height 36
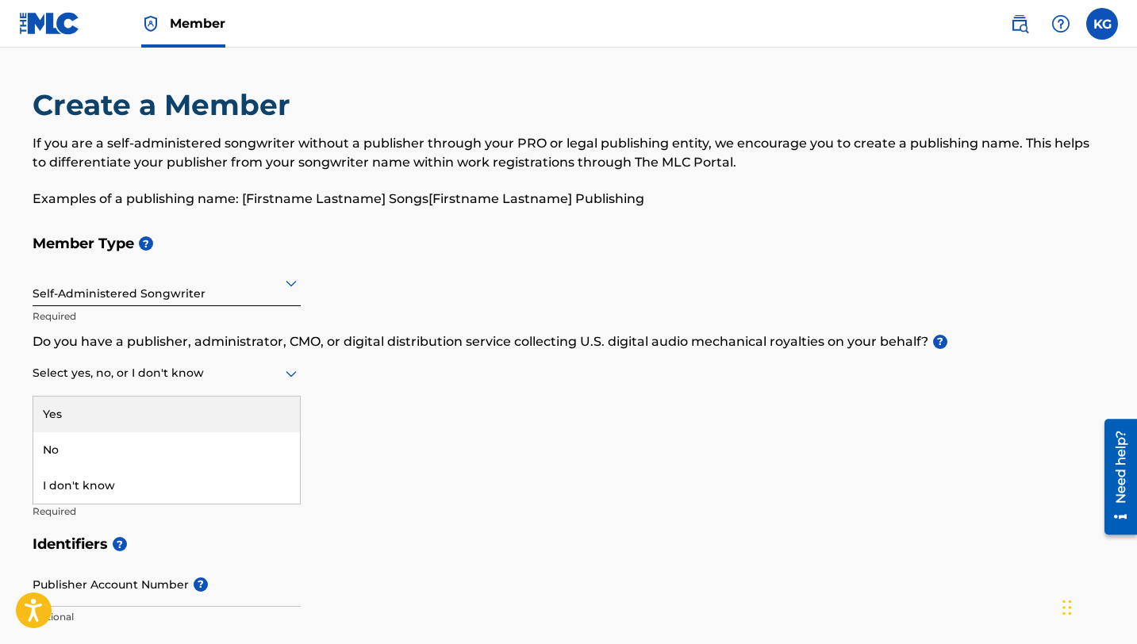
click at [282, 377] on icon at bounding box center [291, 373] width 19 height 19
click at [202, 420] on div "Yes" at bounding box center [166, 415] width 267 height 36
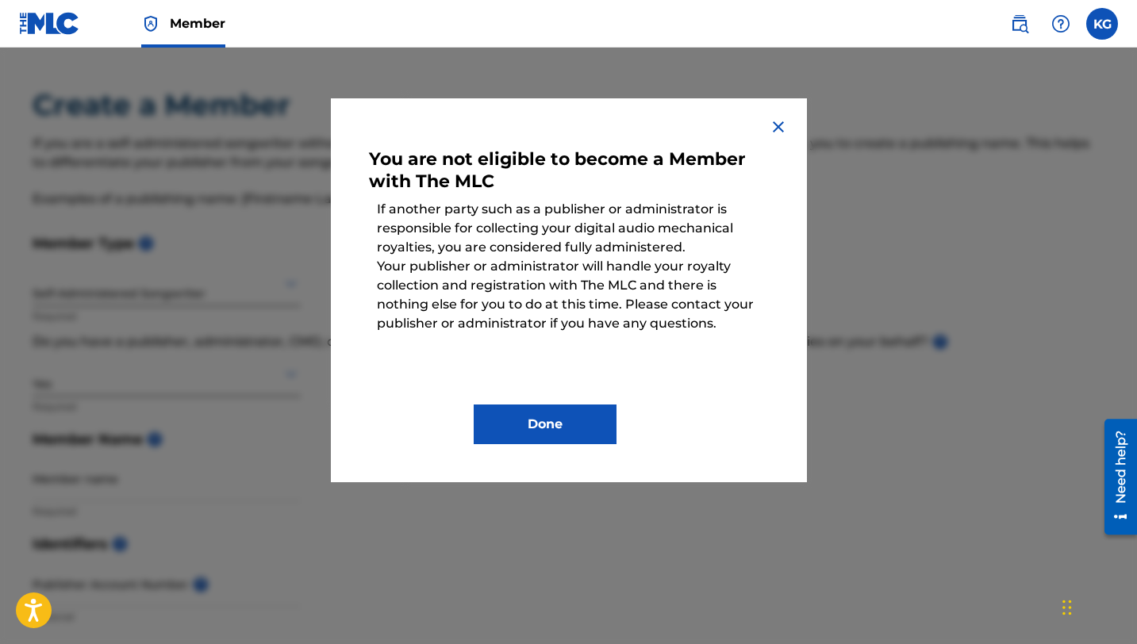
click at [521, 420] on button "Done" at bounding box center [545, 425] width 143 height 40
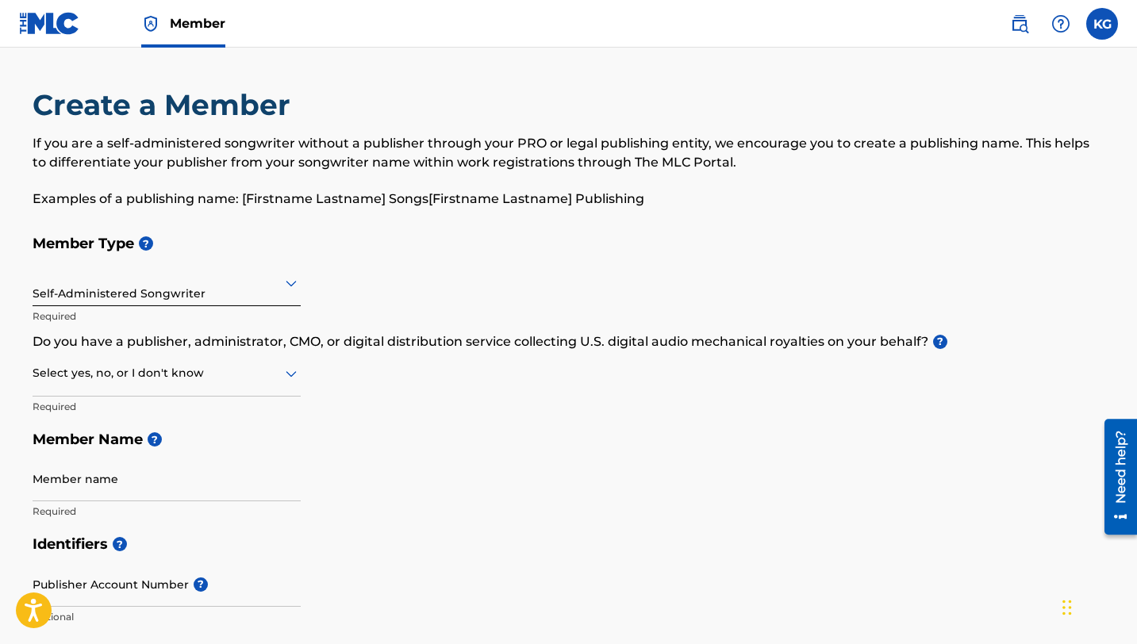
click at [236, 376] on div at bounding box center [167, 373] width 268 height 20
click at [163, 480] on div "I don't know" at bounding box center [166, 486] width 267 height 36
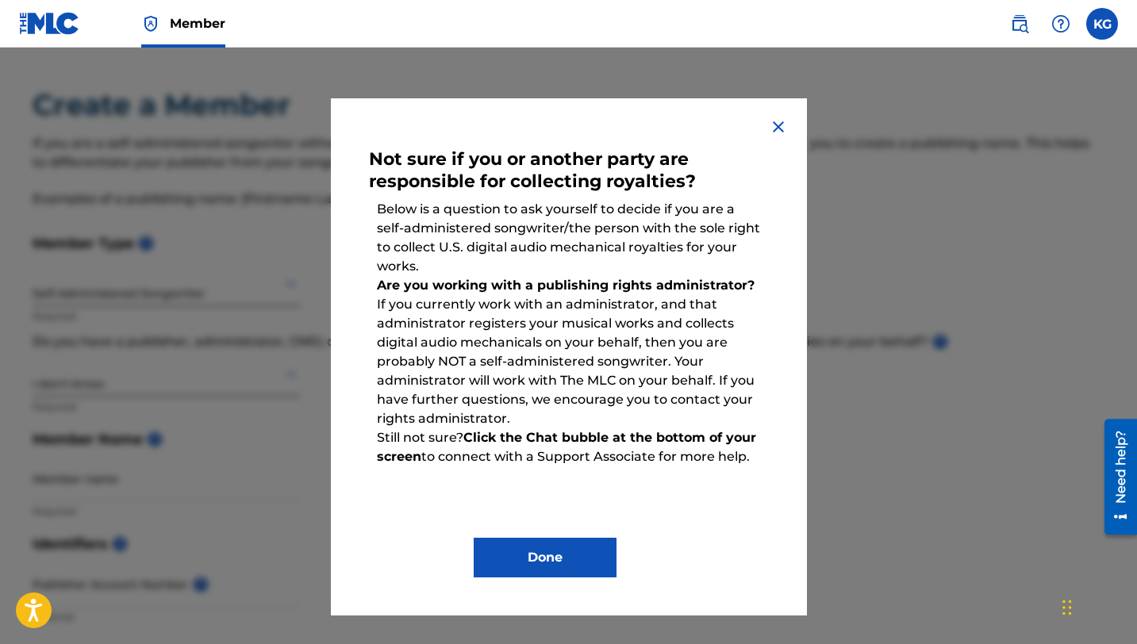
click at [783, 126] on img at bounding box center [778, 126] width 19 height 19
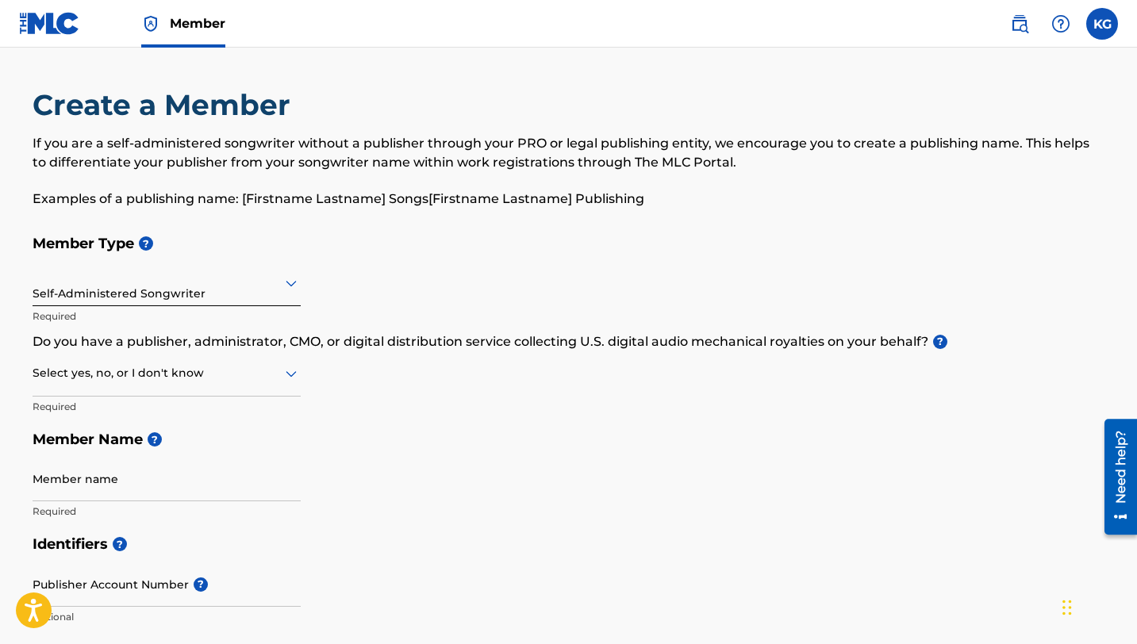
click at [226, 364] on div at bounding box center [167, 373] width 268 height 20
click at [144, 460] on div "No" at bounding box center [166, 450] width 267 height 36
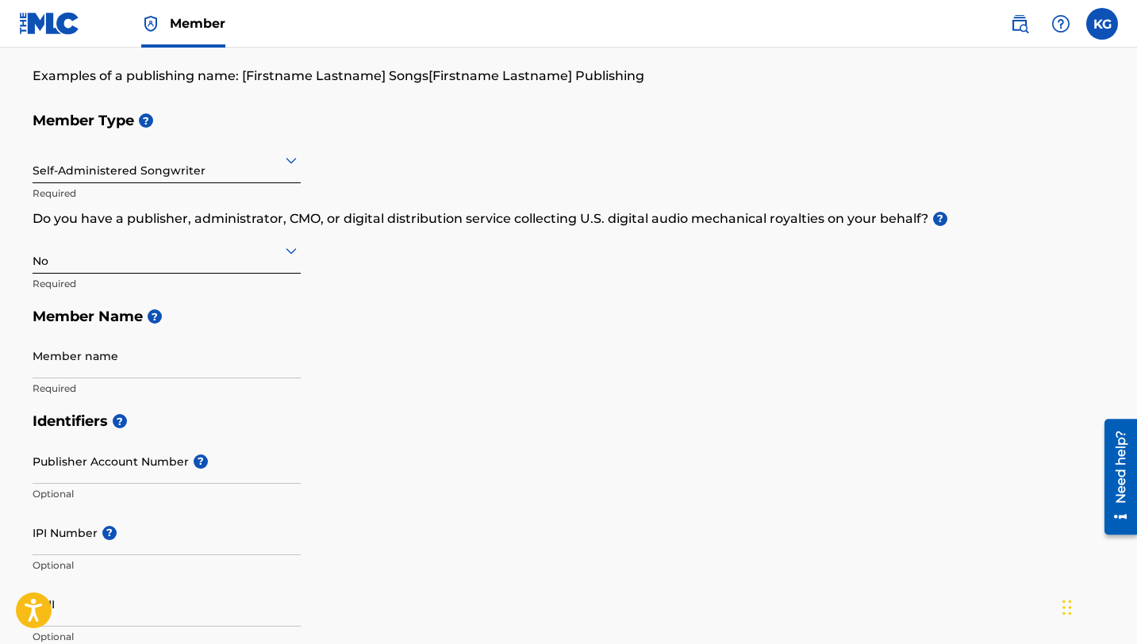
scroll to position [129, 0]
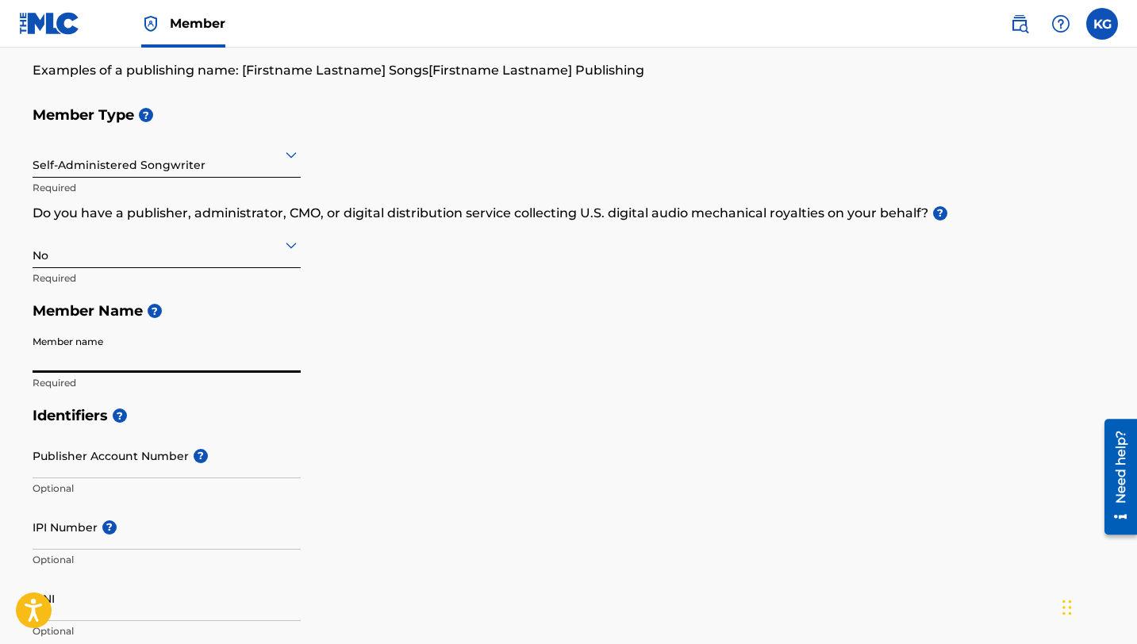
click at [137, 334] on input "Member name" at bounding box center [167, 350] width 268 height 45
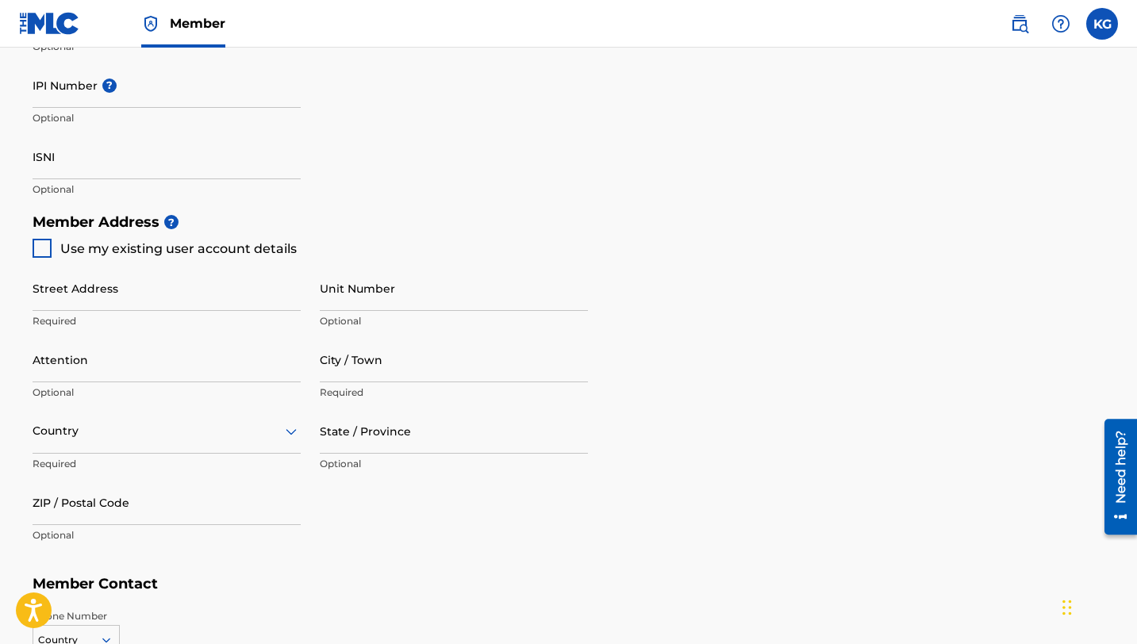
scroll to position [571, 0]
type input "[PERSON_NAME]"
